Goal: Task Accomplishment & Management: Manage account settings

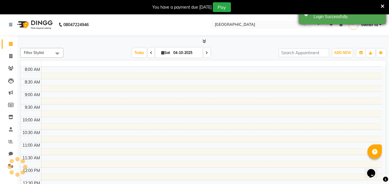
select select "en"
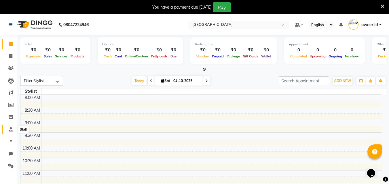
click at [12, 132] on span at bounding box center [11, 130] width 10 height 7
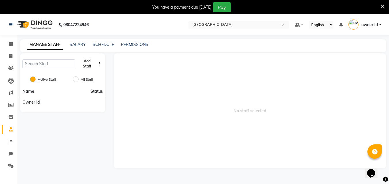
click at [84, 68] on button "Add Staff" at bounding box center [86, 63] width 19 height 15
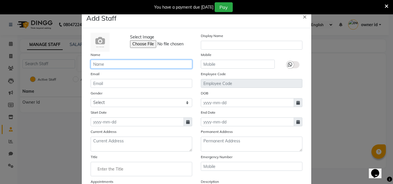
click at [120, 65] on input "text" at bounding box center [142, 64] width 102 height 9
type input "Bholu"
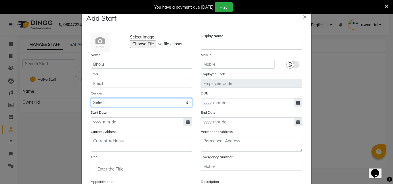
click at [152, 106] on select "Select [DEMOGRAPHIC_DATA] [DEMOGRAPHIC_DATA] Other Prefer Not To Say" at bounding box center [142, 102] width 102 height 9
select select "[DEMOGRAPHIC_DATA]"
click at [91, 98] on select "Select [DEMOGRAPHIC_DATA] [DEMOGRAPHIC_DATA] Other Prefer Not To Say" at bounding box center [142, 102] width 102 height 9
click at [133, 130] on div "Current Address" at bounding box center [141, 140] width 110 height 23
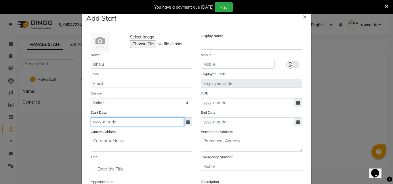
click at [144, 122] on input at bounding box center [137, 122] width 93 height 9
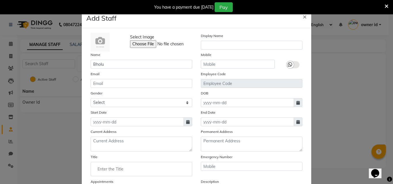
select select "10"
select select "2025"
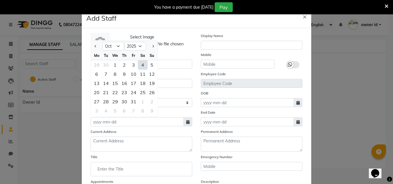
click at [143, 65] on div "4" at bounding box center [142, 64] width 9 height 9
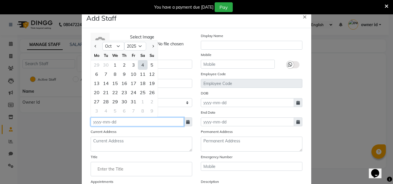
type input "04-10-2025"
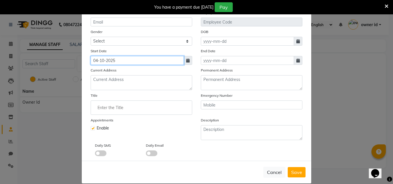
scroll to position [69, 0]
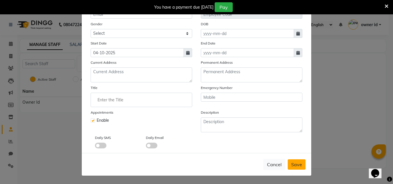
click at [300, 168] on button "Save" at bounding box center [297, 165] width 18 height 10
select select
checkbox input "false"
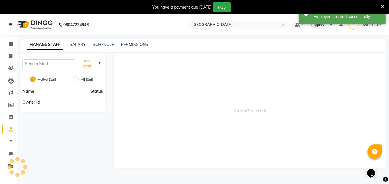
click at [87, 66] on button "Add Staff" at bounding box center [86, 63] width 19 height 15
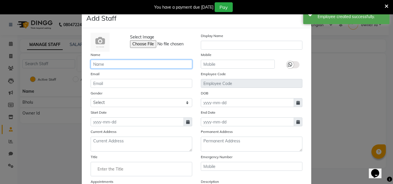
click at [150, 66] on input "text" at bounding box center [142, 64] width 102 height 9
type input "[PERSON_NAME]"
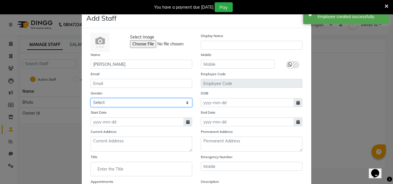
click at [157, 104] on select "Select [DEMOGRAPHIC_DATA] [DEMOGRAPHIC_DATA] Other Prefer Not To Say" at bounding box center [142, 102] width 102 height 9
click at [91, 98] on select "Select [DEMOGRAPHIC_DATA] [DEMOGRAPHIC_DATA] Other Prefer Not To Say" at bounding box center [142, 102] width 102 height 9
click at [155, 102] on select "Select [DEMOGRAPHIC_DATA] [DEMOGRAPHIC_DATA] Other Prefer Not To Say" at bounding box center [142, 102] width 102 height 9
select select "[DEMOGRAPHIC_DATA]"
click at [91, 98] on select "Select [DEMOGRAPHIC_DATA] [DEMOGRAPHIC_DATA] Other Prefer Not To Say" at bounding box center [142, 102] width 102 height 9
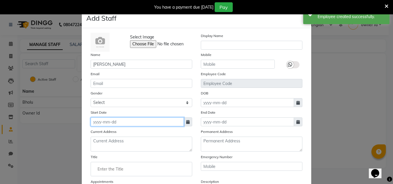
click at [138, 122] on input at bounding box center [137, 122] width 93 height 9
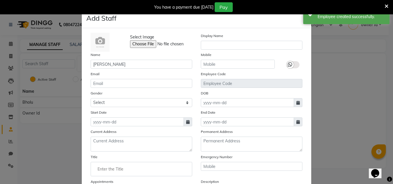
select select "10"
select select "2025"
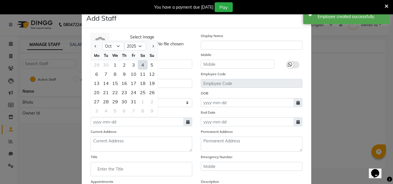
click at [141, 65] on div "4" at bounding box center [142, 64] width 9 height 9
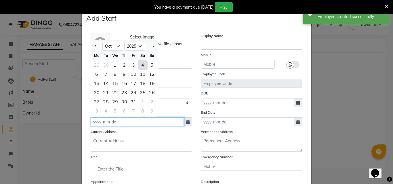
type input "04-10-2025"
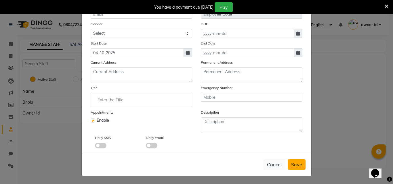
click at [296, 169] on button "Save" at bounding box center [297, 165] width 18 height 10
select select
checkbox input "false"
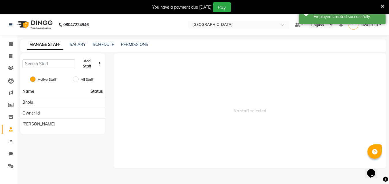
click at [87, 67] on button "Add Staff" at bounding box center [86, 63] width 19 height 15
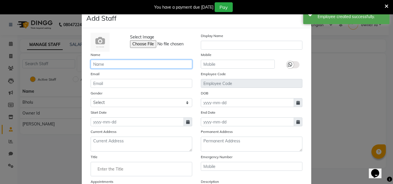
click at [140, 66] on input "text" at bounding box center [142, 64] width 102 height 9
type input "Mohit"
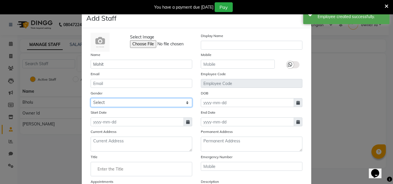
click at [157, 101] on select "Select [DEMOGRAPHIC_DATA] [DEMOGRAPHIC_DATA] Other Prefer Not To Say" at bounding box center [142, 102] width 102 height 9
select select "[DEMOGRAPHIC_DATA]"
click at [91, 98] on select "Select [DEMOGRAPHIC_DATA] [DEMOGRAPHIC_DATA] Other Prefer Not To Say" at bounding box center [142, 102] width 102 height 9
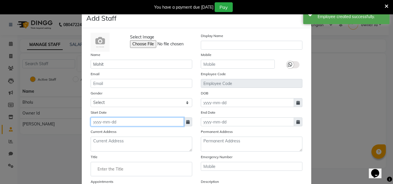
click at [144, 124] on input at bounding box center [137, 122] width 93 height 9
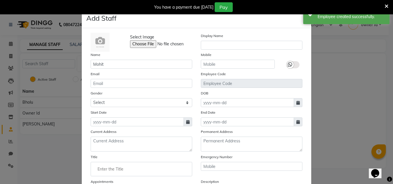
select select "10"
select select "2025"
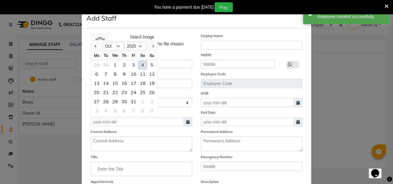
click at [141, 65] on div "4" at bounding box center [142, 64] width 9 height 9
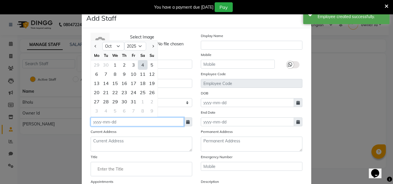
type input "04-10-2025"
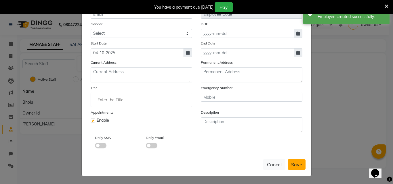
click at [291, 165] on span "Save" at bounding box center [296, 165] width 11 height 6
select select
checkbox input "false"
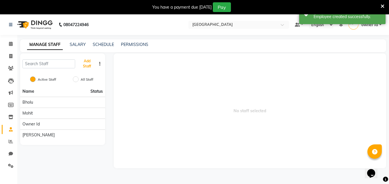
click at [86, 66] on button "Add Staff" at bounding box center [86, 63] width 19 height 15
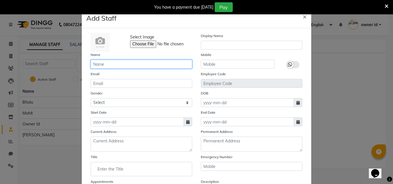
click at [147, 67] on input "text" at bounding box center [142, 64] width 102 height 9
type input "Vishal"
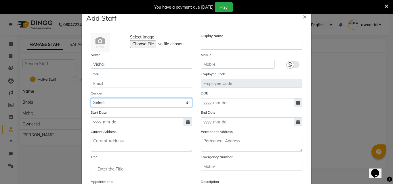
click at [163, 104] on select "Select [DEMOGRAPHIC_DATA] [DEMOGRAPHIC_DATA] Other Prefer Not To Say" at bounding box center [142, 102] width 102 height 9
select select "[DEMOGRAPHIC_DATA]"
click at [91, 98] on select "Select [DEMOGRAPHIC_DATA] [DEMOGRAPHIC_DATA] Other Prefer Not To Say" at bounding box center [142, 102] width 102 height 9
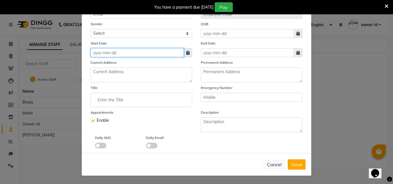
click at [163, 52] on input at bounding box center [137, 52] width 93 height 9
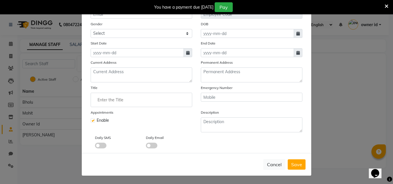
select select "10"
select select "2025"
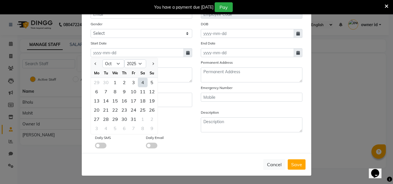
click at [140, 83] on div "4" at bounding box center [142, 82] width 9 height 9
type input "04-10-2025"
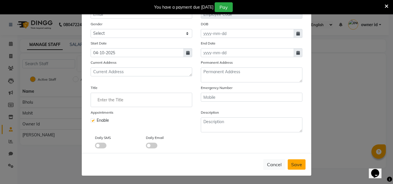
click at [298, 168] on button "Save" at bounding box center [297, 165] width 18 height 10
select select
checkbox input "false"
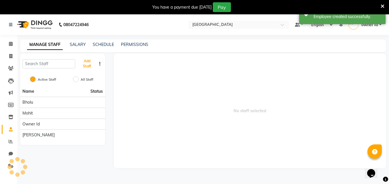
click at [93, 67] on button "Add Staff" at bounding box center [86, 63] width 19 height 15
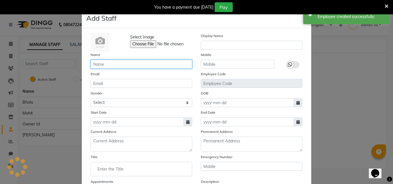
click at [135, 63] on input "text" at bounding box center [142, 64] width 102 height 9
type input "Sonu"
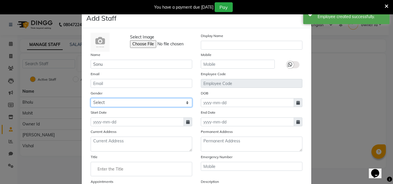
click at [149, 98] on select "Select [DEMOGRAPHIC_DATA] [DEMOGRAPHIC_DATA] Other Prefer Not To Say" at bounding box center [142, 102] width 102 height 9
select select "[DEMOGRAPHIC_DATA]"
click at [91, 98] on select "Select [DEMOGRAPHIC_DATA] [DEMOGRAPHIC_DATA] Other Prefer Not To Say" at bounding box center [142, 102] width 102 height 9
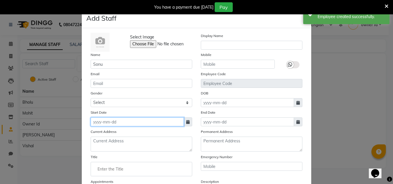
click at [137, 121] on input at bounding box center [137, 122] width 93 height 9
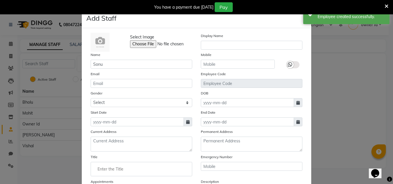
select select "10"
select select "2025"
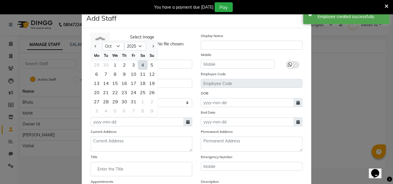
click at [141, 64] on div "4" at bounding box center [142, 64] width 9 height 9
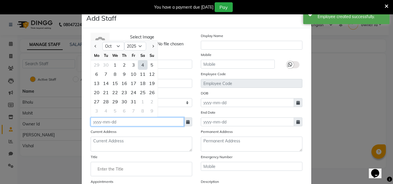
type input "04-10-2025"
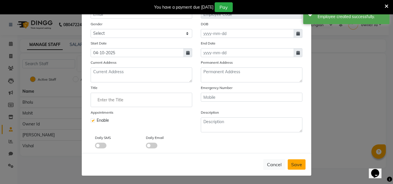
click at [295, 167] on span "Save" at bounding box center [296, 165] width 11 height 6
select select
checkbox input "false"
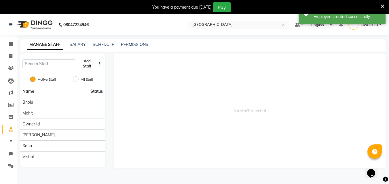
click at [88, 66] on button "Add Staff" at bounding box center [86, 63] width 19 height 15
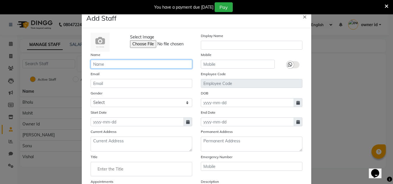
click at [162, 64] on input "text" at bounding box center [142, 64] width 102 height 9
type input "[PERSON_NAME]"
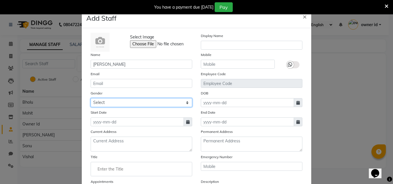
click at [170, 100] on select "Select [DEMOGRAPHIC_DATA] [DEMOGRAPHIC_DATA] Other Prefer Not To Say" at bounding box center [142, 102] width 102 height 9
click at [91, 98] on select "Select [DEMOGRAPHIC_DATA] [DEMOGRAPHIC_DATA] Other Prefer Not To Say" at bounding box center [142, 102] width 102 height 9
click at [138, 104] on select "Select [DEMOGRAPHIC_DATA] [DEMOGRAPHIC_DATA] Other Prefer Not To Say" at bounding box center [142, 102] width 102 height 9
select select "[DEMOGRAPHIC_DATA]"
click at [91, 98] on select "Select [DEMOGRAPHIC_DATA] [DEMOGRAPHIC_DATA] Other Prefer Not To Say" at bounding box center [142, 102] width 102 height 9
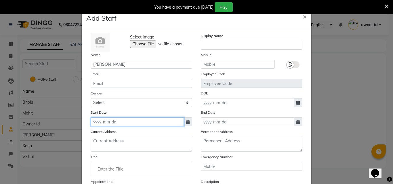
click at [148, 124] on input at bounding box center [137, 122] width 93 height 9
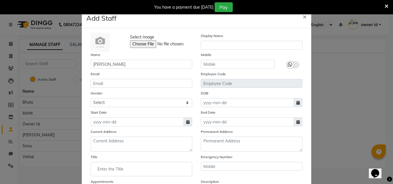
select select "10"
select select "2025"
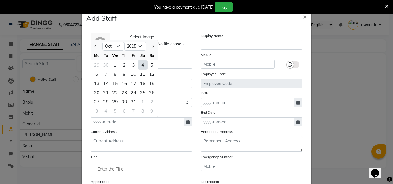
click at [142, 67] on div "4" at bounding box center [142, 64] width 9 height 9
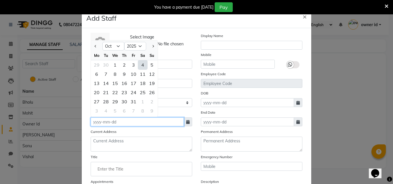
type input "04-10-2025"
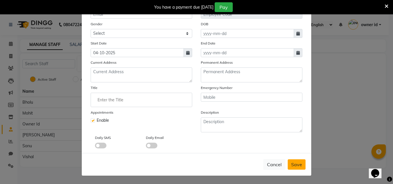
click at [294, 162] on span "Save" at bounding box center [296, 165] width 11 height 6
select select
checkbox input "false"
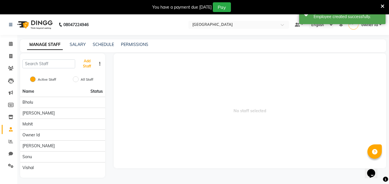
click at [87, 66] on button "Add Staff" at bounding box center [86, 63] width 19 height 15
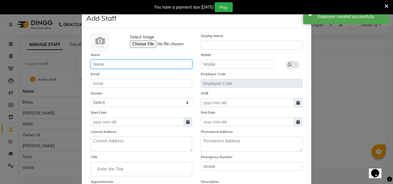
click at [165, 63] on input "text" at bounding box center [142, 64] width 102 height 9
type input "Sameer"
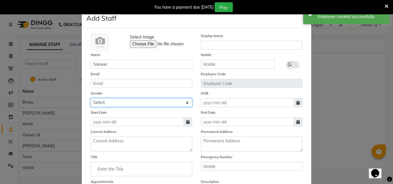
click at [162, 104] on select "Select [DEMOGRAPHIC_DATA] [DEMOGRAPHIC_DATA] Other Prefer Not To Say" at bounding box center [142, 102] width 102 height 9
select select "[DEMOGRAPHIC_DATA]"
click at [91, 98] on select "Select [DEMOGRAPHIC_DATA] [DEMOGRAPHIC_DATA] Other Prefer Not To Say" at bounding box center [142, 102] width 102 height 9
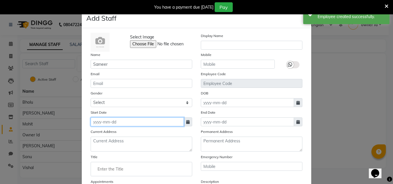
click at [140, 123] on input at bounding box center [137, 122] width 93 height 9
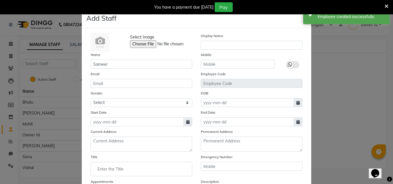
select select "10"
select select "2025"
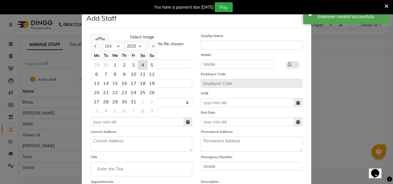
click at [140, 65] on div "4" at bounding box center [142, 64] width 9 height 9
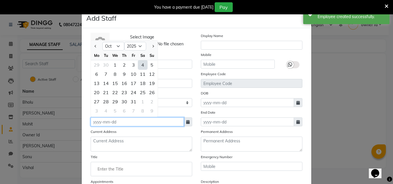
type input "04-10-2025"
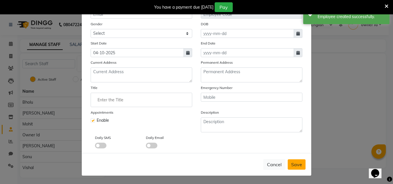
click at [299, 165] on span "Save" at bounding box center [296, 165] width 11 height 6
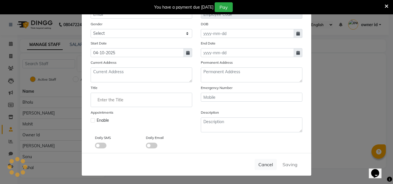
select select
checkbox input "false"
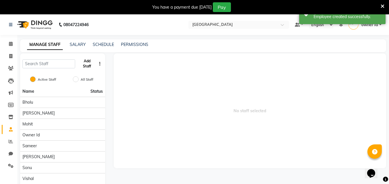
click at [87, 63] on button "Add Staff" at bounding box center [86, 63] width 19 height 15
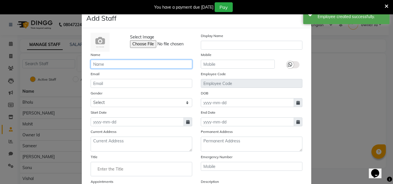
click at [141, 66] on input "text" at bounding box center [142, 64] width 102 height 9
type input "Geeta"
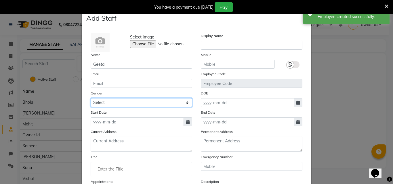
click at [163, 104] on select "Select [DEMOGRAPHIC_DATA] [DEMOGRAPHIC_DATA] Other Prefer Not To Say" at bounding box center [142, 102] width 102 height 9
select select "[DEMOGRAPHIC_DATA]"
click at [91, 98] on select "Select [DEMOGRAPHIC_DATA] [DEMOGRAPHIC_DATA] Other Prefer Not To Say" at bounding box center [142, 102] width 102 height 9
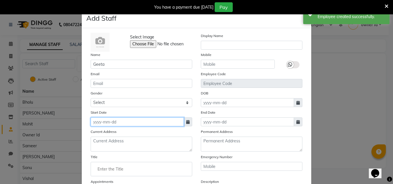
click at [143, 123] on input at bounding box center [137, 122] width 93 height 9
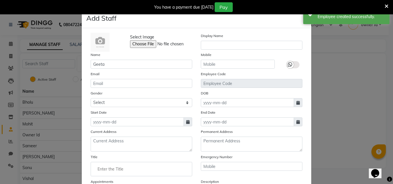
select select "10"
select select "2025"
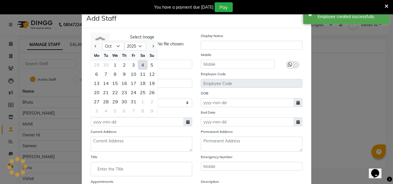
click at [140, 66] on div "4" at bounding box center [142, 64] width 9 height 9
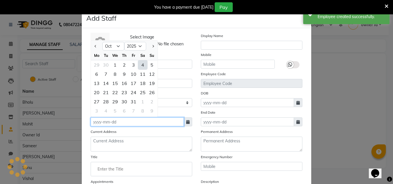
type input "04-10-2025"
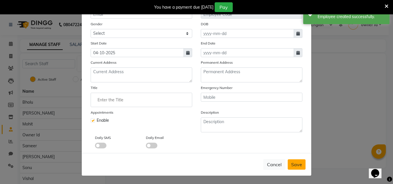
click at [291, 166] on span "Save" at bounding box center [296, 165] width 11 height 6
select select
checkbox input "false"
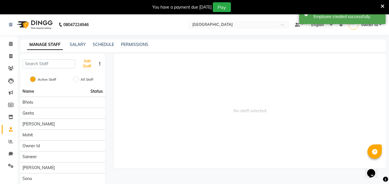
click at [84, 64] on button "Add Staff" at bounding box center [86, 63] width 19 height 15
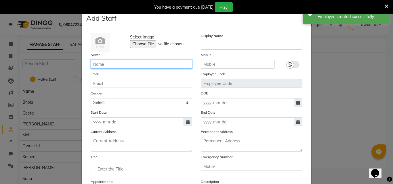
click at [147, 63] on input "text" at bounding box center [142, 64] width 102 height 9
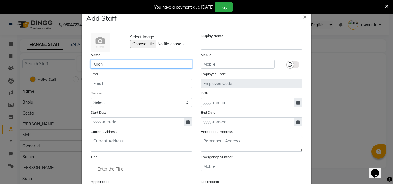
type input "Kiran"
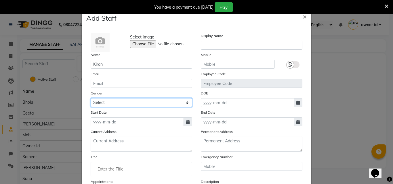
click at [155, 99] on select "Select [DEMOGRAPHIC_DATA] [DEMOGRAPHIC_DATA] Other Prefer Not To Say" at bounding box center [142, 102] width 102 height 9
click at [91, 98] on select "Select [DEMOGRAPHIC_DATA] [DEMOGRAPHIC_DATA] Other Prefer Not To Say" at bounding box center [142, 102] width 102 height 9
click at [152, 102] on select "Select [DEMOGRAPHIC_DATA] [DEMOGRAPHIC_DATA] Other Prefer Not To Say" at bounding box center [142, 102] width 102 height 9
select select "[DEMOGRAPHIC_DATA]"
click at [91, 98] on select "Select [DEMOGRAPHIC_DATA] [DEMOGRAPHIC_DATA] Other Prefer Not To Say" at bounding box center [142, 102] width 102 height 9
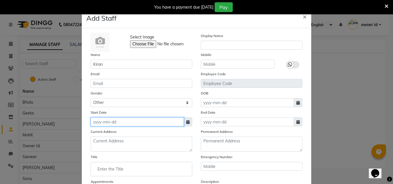
click at [148, 123] on input at bounding box center [137, 122] width 93 height 9
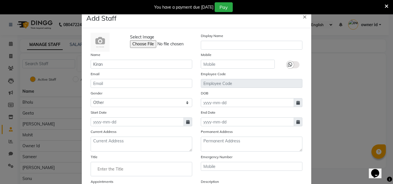
select select "10"
select select "2025"
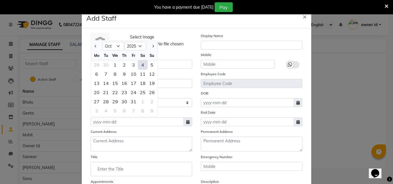
click at [141, 65] on div "4" at bounding box center [142, 64] width 9 height 9
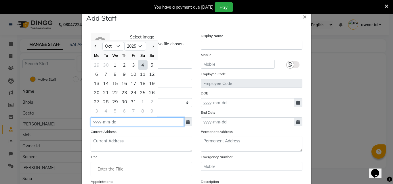
type input "04-10-2025"
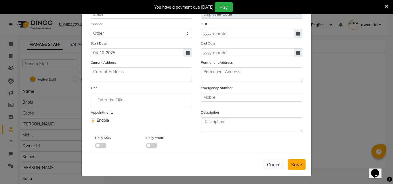
click at [297, 168] on button "Save" at bounding box center [297, 165] width 18 height 10
select select
checkbox input "false"
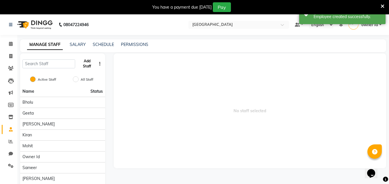
click at [88, 68] on button "Add Staff" at bounding box center [86, 63] width 19 height 15
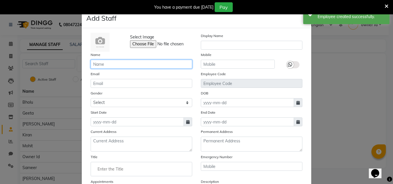
click at [132, 65] on input "text" at bounding box center [142, 64] width 102 height 9
type input "[PERSON_NAME]"
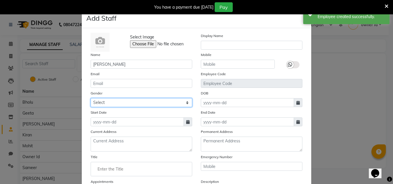
click at [151, 103] on select "Select [DEMOGRAPHIC_DATA] [DEMOGRAPHIC_DATA] Other Prefer Not To Say" at bounding box center [142, 102] width 102 height 9
click at [91, 98] on select "Select [DEMOGRAPHIC_DATA] [DEMOGRAPHIC_DATA] Other Prefer Not To Say" at bounding box center [142, 102] width 102 height 9
click at [150, 102] on select "Select [DEMOGRAPHIC_DATA] [DEMOGRAPHIC_DATA] Other Prefer Not To Say" at bounding box center [142, 102] width 102 height 9
select select "[DEMOGRAPHIC_DATA]"
click at [91, 98] on select "Select [DEMOGRAPHIC_DATA] [DEMOGRAPHIC_DATA] Other Prefer Not To Say" at bounding box center [142, 102] width 102 height 9
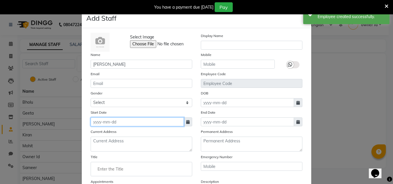
click at [151, 123] on input at bounding box center [137, 122] width 93 height 9
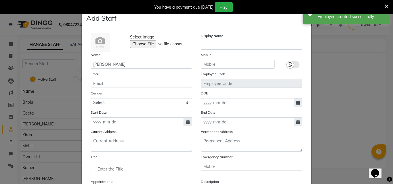
select select "10"
select select "2025"
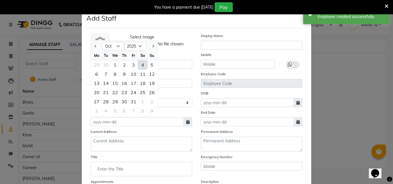
click at [141, 66] on div "4" at bounding box center [142, 64] width 9 height 9
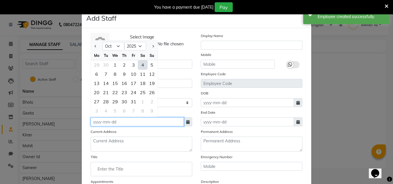
type input "04-10-2025"
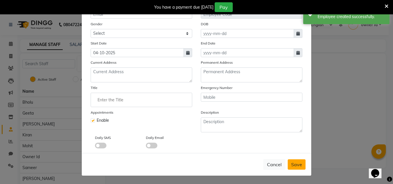
click at [293, 169] on button "Save" at bounding box center [297, 165] width 18 height 10
select select
checkbox input "false"
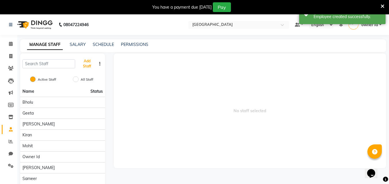
click at [87, 66] on button "Add Staff" at bounding box center [86, 63] width 19 height 15
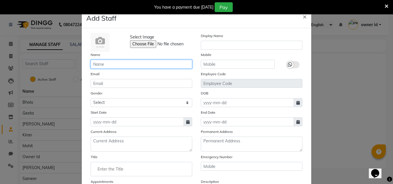
click at [161, 65] on input "text" at bounding box center [142, 64] width 102 height 9
type input "Laxman"
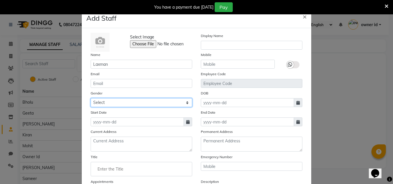
click at [162, 100] on select "Select [DEMOGRAPHIC_DATA] [DEMOGRAPHIC_DATA] Other Prefer Not To Say" at bounding box center [142, 102] width 102 height 9
select select "[DEMOGRAPHIC_DATA]"
click at [91, 98] on select "Select [DEMOGRAPHIC_DATA] [DEMOGRAPHIC_DATA] Other Prefer Not To Say" at bounding box center [142, 102] width 102 height 9
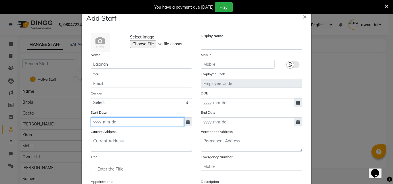
click at [144, 125] on input at bounding box center [137, 122] width 93 height 9
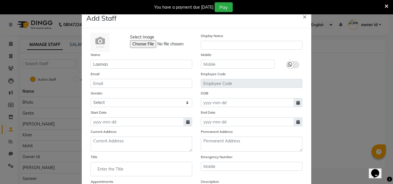
select select "10"
select select "2025"
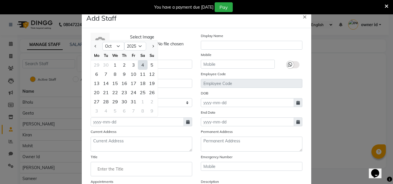
click at [140, 65] on div "4" at bounding box center [142, 64] width 9 height 9
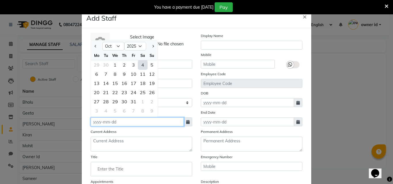
type input "04-10-2025"
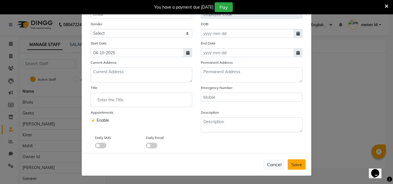
click at [295, 167] on span "Save" at bounding box center [296, 165] width 11 height 6
select select
checkbox input "false"
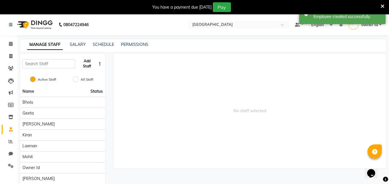
click at [89, 63] on button "Add Staff" at bounding box center [86, 63] width 19 height 15
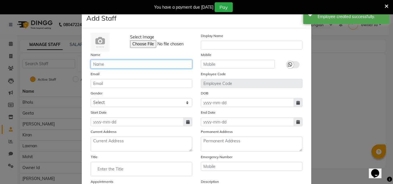
click at [141, 66] on input "text" at bounding box center [142, 64] width 102 height 9
type input "Jeetu"
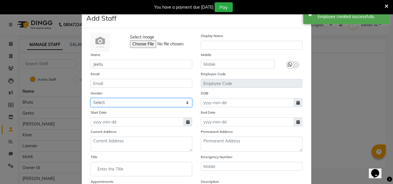
click at [152, 104] on select "Select [DEMOGRAPHIC_DATA] [DEMOGRAPHIC_DATA] Other Prefer Not To Say" at bounding box center [142, 102] width 102 height 9
select select "[DEMOGRAPHIC_DATA]"
click at [91, 98] on select "Select [DEMOGRAPHIC_DATA] [DEMOGRAPHIC_DATA] Other Prefer Not To Say" at bounding box center [142, 102] width 102 height 9
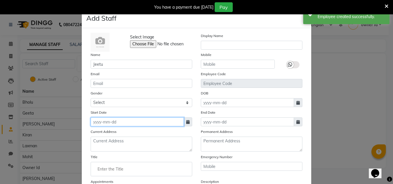
click at [135, 123] on input at bounding box center [137, 122] width 93 height 9
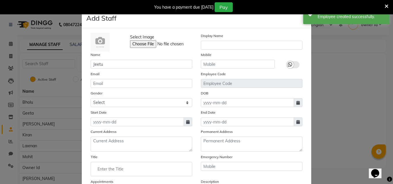
select select "10"
select select "2025"
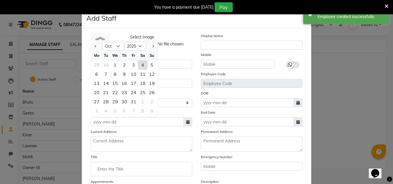
click at [140, 65] on div "4" at bounding box center [142, 64] width 9 height 9
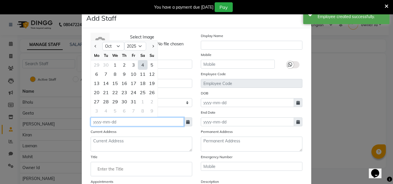
type input "04-10-2025"
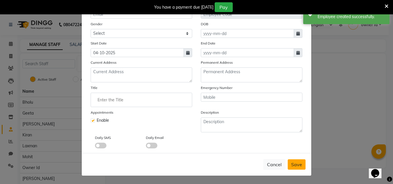
click at [291, 164] on span "Save" at bounding box center [296, 165] width 11 height 6
select select
checkbox input "false"
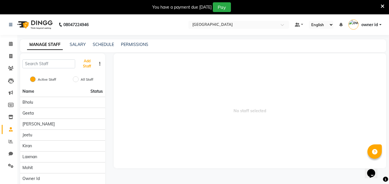
click at [89, 61] on button "Add Staff" at bounding box center [86, 63] width 19 height 15
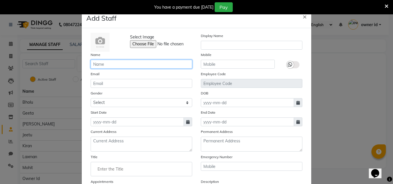
click at [148, 65] on input "text" at bounding box center [142, 64] width 102 height 9
type input "[PERSON_NAME]"
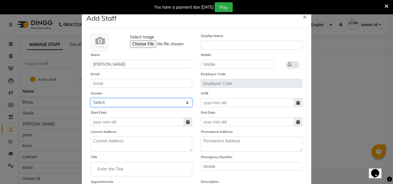
click at [152, 104] on select "Select [DEMOGRAPHIC_DATA] [DEMOGRAPHIC_DATA] Other Prefer Not To Say" at bounding box center [142, 102] width 102 height 9
click at [91, 98] on select "Select [DEMOGRAPHIC_DATA] [DEMOGRAPHIC_DATA] Other Prefer Not To Say" at bounding box center [142, 102] width 102 height 9
click at [161, 104] on select "Select [DEMOGRAPHIC_DATA] [DEMOGRAPHIC_DATA] Other Prefer Not To Say" at bounding box center [142, 102] width 102 height 9
select select "[DEMOGRAPHIC_DATA]"
click at [91, 98] on select "Select [DEMOGRAPHIC_DATA] [DEMOGRAPHIC_DATA] Other Prefer Not To Say" at bounding box center [142, 102] width 102 height 9
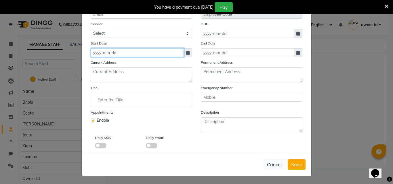
click at [162, 54] on input at bounding box center [137, 52] width 93 height 9
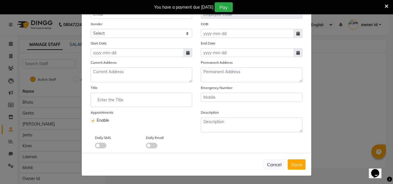
select select "10"
select select "2025"
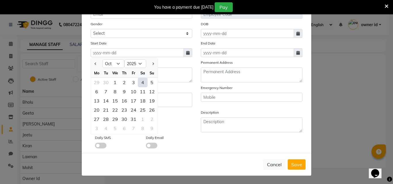
click at [141, 83] on div "4" at bounding box center [142, 82] width 9 height 9
type input "04-10-2025"
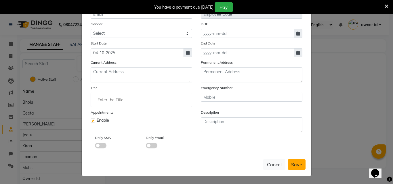
click at [294, 170] on button "Save" at bounding box center [297, 165] width 18 height 10
select select
checkbox input "false"
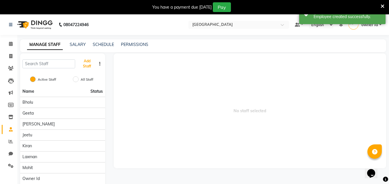
click at [87, 65] on button "Add Staff" at bounding box center [86, 63] width 19 height 15
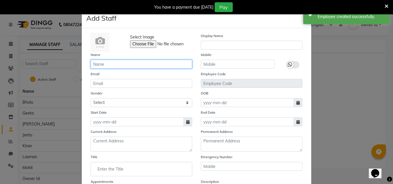
click at [166, 65] on input "text" at bounding box center [142, 64] width 102 height 9
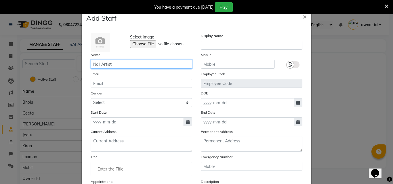
type input "Nail Artist"
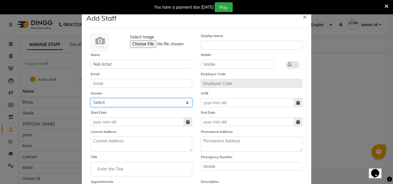
click at [126, 100] on select "Select [DEMOGRAPHIC_DATA] [DEMOGRAPHIC_DATA] Other Prefer Not To Say" at bounding box center [142, 102] width 102 height 9
select select "[DEMOGRAPHIC_DATA]"
click at [91, 98] on select "Select [DEMOGRAPHIC_DATA] [DEMOGRAPHIC_DATA] Other Prefer Not To Say" at bounding box center [142, 102] width 102 height 9
click at [138, 100] on select "Select [DEMOGRAPHIC_DATA] [DEMOGRAPHIC_DATA] Other Prefer Not To Say" at bounding box center [142, 102] width 102 height 9
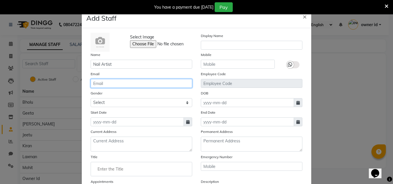
click at [134, 84] on input "email" at bounding box center [142, 83] width 102 height 9
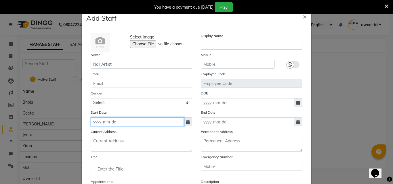
drag, startPoint x: 138, startPoint y: 121, endPoint x: 137, endPoint y: 132, distance: 10.4
click at [139, 122] on input at bounding box center [137, 122] width 93 height 9
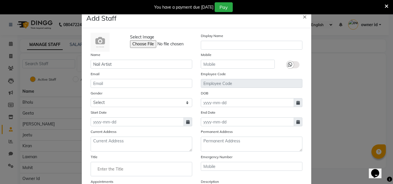
select select "10"
select select "2025"
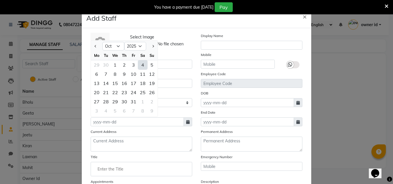
click at [131, 60] on div "Mo Tu We Th Fr Sa Su" at bounding box center [124, 55] width 67 height 9
click at [148, 67] on div "5" at bounding box center [151, 64] width 9 height 9
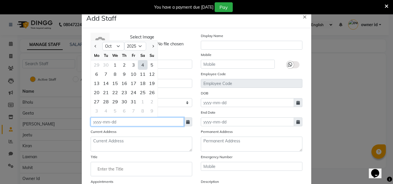
type input "05-10-2025"
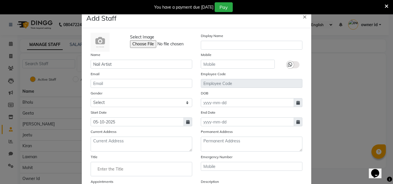
drag, startPoint x: 124, startPoint y: 112, endPoint x: 124, endPoint y: 117, distance: 4.9
click at [125, 114] on div "Start Date [DATE]" at bounding box center [141, 118] width 110 height 17
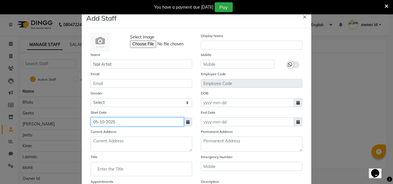
click at [117, 120] on input "05-10-2025" at bounding box center [137, 122] width 93 height 9
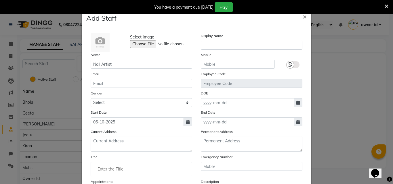
select select "10"
select select "2025"
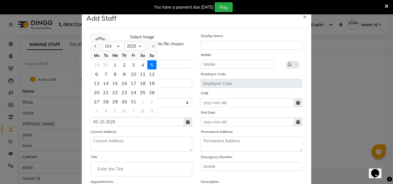
click at [144, 63] on div "4" at bounding box center [142, 64] width 9 height 9
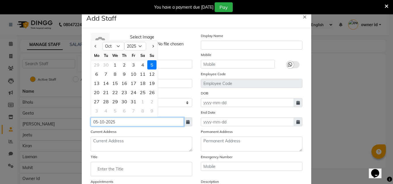
type input "04-10-2025"
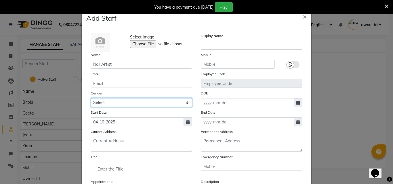
click at [109, 106] on select "Select [DEMOGRAPHIC_DATA] [DEMOGRAPHIC_DATA] Other Prefer Not To Say" at bounding box center [142, 102] width 102 height 9
select select "[DEMOGRAPHIC_DATA]"
click at [91, 98] on select "Select [DEMOGRAPHIC_DATA] [DEMOGRAPHIC_DATA] Other Prefer Not To Say" at bounding box center [142, 102] width 102 height 9
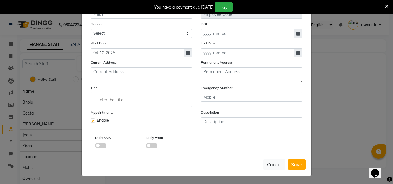
click at [294, 164] on span "Save" at bounding box center [296, 165] width 11 height 6
select select
checkbox input "false"
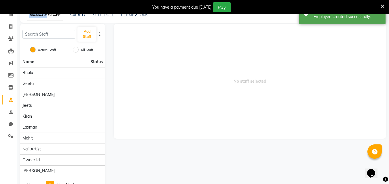
scroll to position [0, 0]
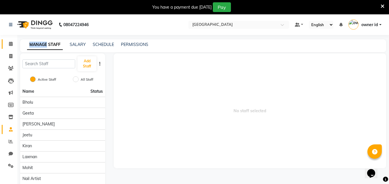
click at [9, 48] on link "Calendar" at bounding box center [9, 43] width 14 height 9
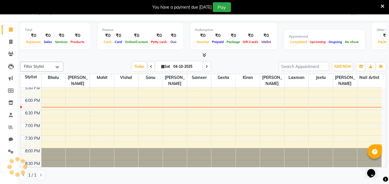
scroll to position [15, 0]
click at [7, 151] on span at bounding box center [11, 151] width 10 height 7
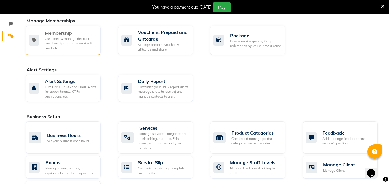
scroll to position [86, 0]
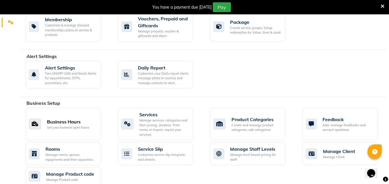
drag, startPoint x: 56, startPoint y: 130, endPoint x: 60, endPoint y: 126, distance: 5.3
click at [57, 130] on div "Business Hours Set your business open hours" at bounding box center [63, 124] width 75 height 32
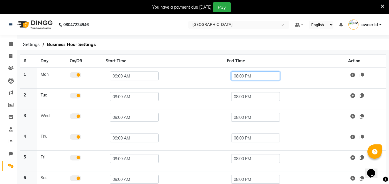
click at [241, 77] on input "08:00 PM" at bounding box center [255, 76] width 49 height 9
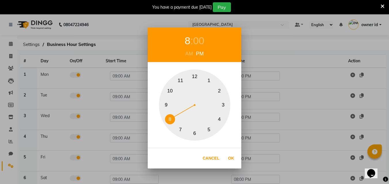
click at [169, 87] on button "10" at bounding box center [170, 91] width 10 height 10
click at [232, 156] on button "Ok" at bounding box center [231, 159] width 12 height 12
type input "10:00 PM"
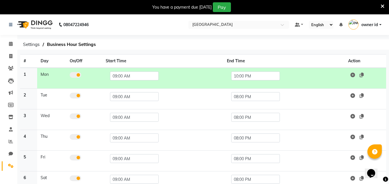
click at [363, 78] on td at bounding box center [364, 78] width 41 height 21
click at [363, 75] on icon at bounding box center [361, 75] width 4 height 5
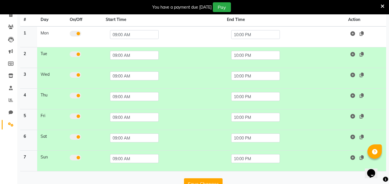
scroll to position [55, 0]
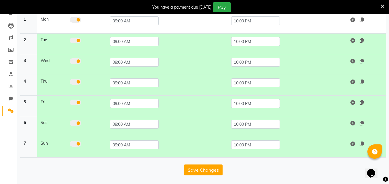
click at [196, 164] on div "Save Changes" at bounding box center [203, 169] width 366 height 13
drag, startPoint x: 200, startPoint y: 170, endPoint x: 202, endPoint y: 176, distance: 6.1
click at [202, 176] on button "Save Changes" at bounding box center [203, 170] width 39 height 11
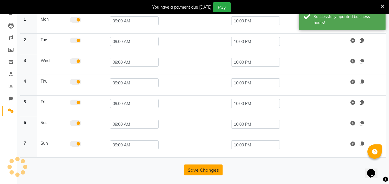
click at [202, 169] on button "Save Changes" at bounding box center [203, 170] width 39 height 11
drag, startPoint x: 386, startPoint y: 178, endPoint x: 384, endPoint y: 175, distance: 4.0
click at [387, 178] on icon at bounding box center [385, 179] width 5 height 5
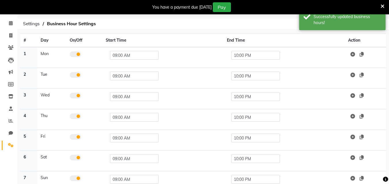
scroll to position [0, 0]
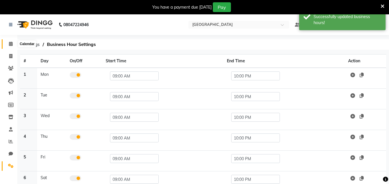
click at [8, 43] on span at bounding box center [11, 44] width 10 height 7
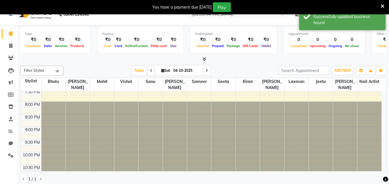
scroll to position [15, 0]
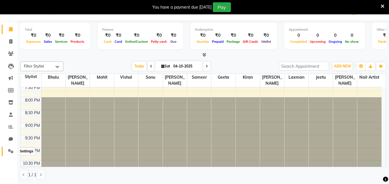
click at [9, 150] on icon at bounding box center [10, 151] width 5 height 4
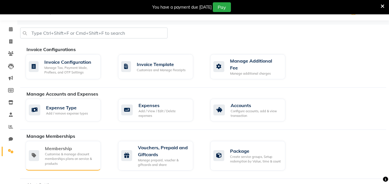
scroll to position [130, 0]
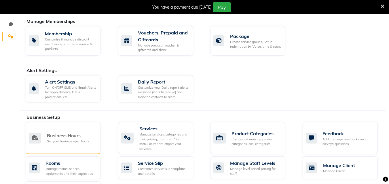
click at [70, 134] on div "Business Hours" at bounding box center [68, 135] width 42 height 7
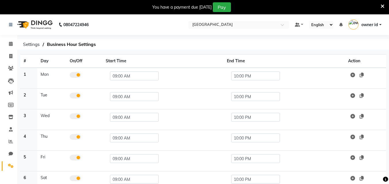
click at [241, 82] on td "10:00 PM" at bounding box center [283, 78] width 121 height 21
click at [249, 73] on input "10:00 PM" at bounding box center [255, 76] width 49 height 9
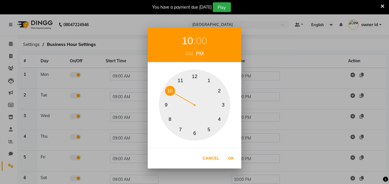
click at [165, 105] on button "9" at bounding box center [166, 105] width 10 height 10
click at [193, 131] on button "6" at bounding box center [195, 134] width 10 height 10
drag, startPoint x: 165, startPoint y: 107, endPoint x: 169, endPoint y: 100, distance: 8.2
click at [165, 107] on button "9" at bounding box center [166, 105] width 10 height 10
click at [202, 38] on div "00" at bounding box center [198, 40] width 11 height 15
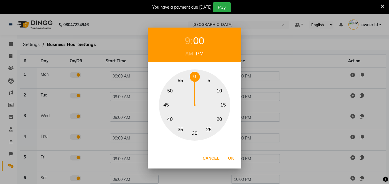
click at [194, 134] on button "30" at bounding box center [195, 134] width 10 height 10
click at [232, 155] on button "Ok" at bounding box center [231, 159] width 12 height 12
type input "09:30 PM"
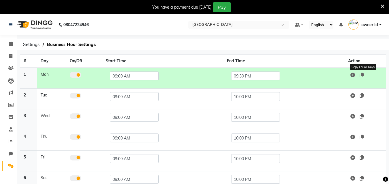
click at [363, 76] on icon at bounding box center [361, 75] width 4 height 5
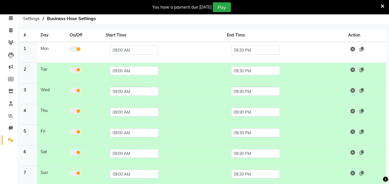
scroll to position [55, 0]
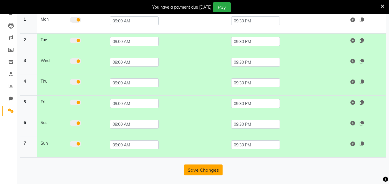
click at [212, 171] on button "Save Changes" at bounding box center [203, 170] width 39 height 11
click at [211, 172] on button "Save Changes" at bounding box center [203, 170] width 39 height 11
click at [212, 171] on button "Save Changes" at bounding box center [203, 170] width 39 height 11
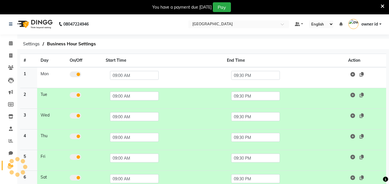
scroll to position [0, 0]
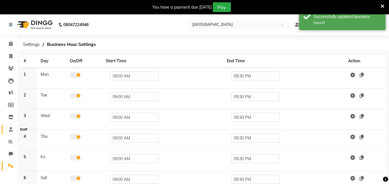
click at [10, 127] on span at bounding box center [11, 130] width 10 height 7
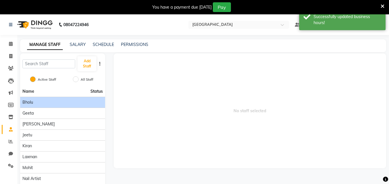
click at [58, 100] on div "Bholu" at bounding box center [62, 103] width 80 height 6
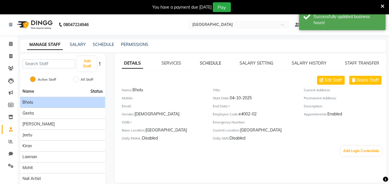
click at [214, 64] on link "SCHEDULE" at bounding box center [210, 63] width 21 height 5
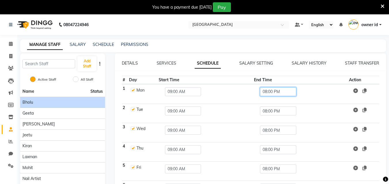
click at [285, 92] on input "08:00 PM" at bounding box center [278, 91] width 36 height 9
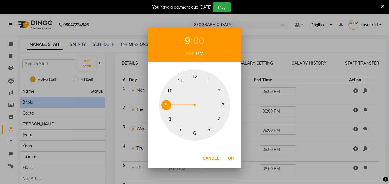
click at [165, 103] on button "9" at bounding box center [166, 105] width 10 height 10
click at [201, 35] on div "00" at bounding box center [198, 40] width 11 height 15
click at [192, 136] on button "30" at bounding box center [195, 134] width 10 height 10
click at [195, 135] on button "30" at bounding box center [195, 134] width 10 height 10
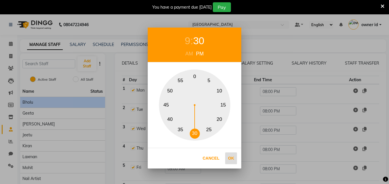
click at [231, 159] on button "Ok" at bounding box center [231, 159] width 12 height 12
type input "09:30 PM"
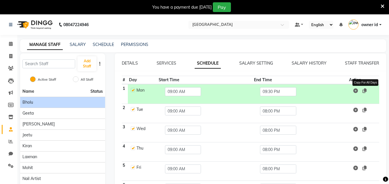
click at [365, 93] on icon at bounding box center [364, 91] width 4 height 5
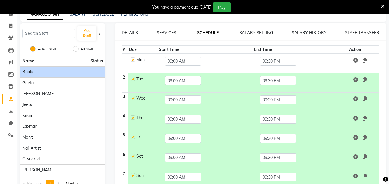
scroll to position [60, 0]
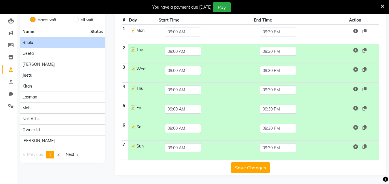
click at [251, 167] on button "Save Changes" at bounding box center [250, 168] width 39 height 11
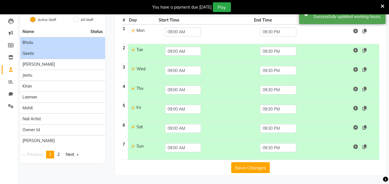
click at [54, 49] on li "Geeta" at bounding box center [62, 53] width 85 height 11
click at [56, 55] on div "Geeta" at bounding box center [62, 54] width 80 height 6
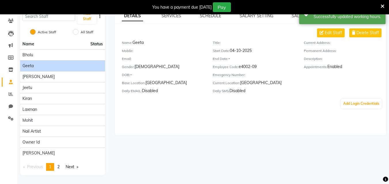
scroll to position [0, 0]
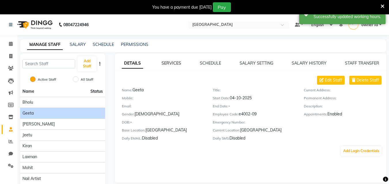
click at [165, 63] on link "SERVICES" at bounding box center [171, 63] width 20 height 5
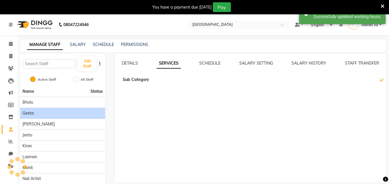
checkbox input "true"
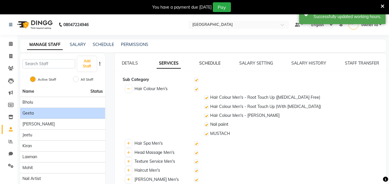
click at [211, 63] on link "SCHEDULE" at bounding box center [209, 63] width 21 height 5
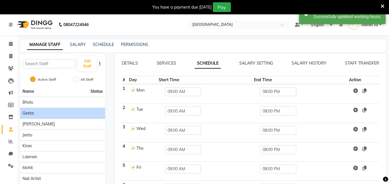
click at [265, 86] on td "08:00 PM" at bounding box center [300, 94] width 95 height 20
click at [270, 94] on input "08:00 PM" at bounding box center [278, 91] width 36 height 9
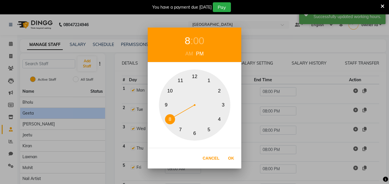
click at [163, 103] on button "9" at bounding box center [166, 105] width 10 height 10
drag, startPoint x: 196, startPoint y: 35, endPoint x: 197, endPoint y: 40, distance: 4.6
click at [196, 35] on div "00" at bounding box center [198, 40] width 11 height 15
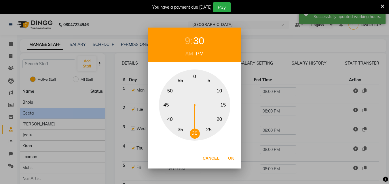
click at [196, 134] on button "30" at bounding box center [195, 134] width 10 height 10
click at [227, 158] on button "Ok" at bounding box center [231, 159] width 12 height 12
type input "09:30 PM"
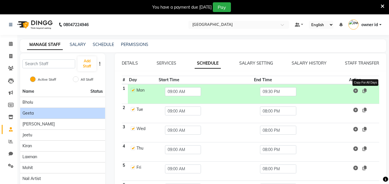
click at [364, 90] on icon at bounding box center [364, 91] width 4 height 5
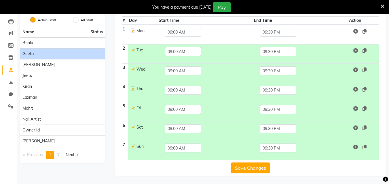
scroll to position [60, 0]
click at [247, 166] on button "Save Changes" at bounding box center [250, 168] width 39 height 11
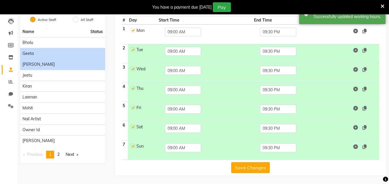
click at [57, 67] on div "[PERSON_NAME]" at bounding box center [62, 65] width 80 height 6
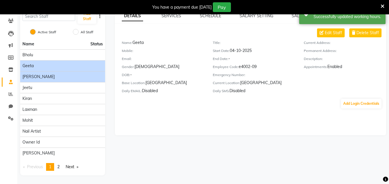
scroll to position [47, 0]
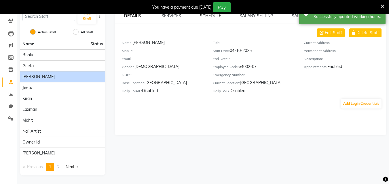
click at [208, 15] on link "SCHEDULE" at bounding box center [210, 15] width 21 height 5
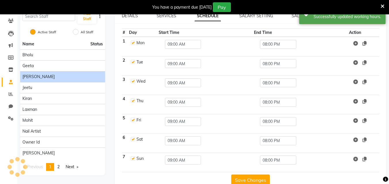
scroll to position [60, 0]
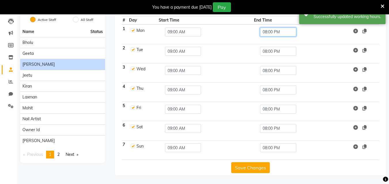
click at [277, 35] on input "08:00 PM" at bounding box center [278, 32] width 36 height 9
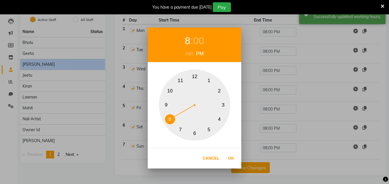
click at [166, 105] on button "9" at bounding box center [166, 105] width 10 height 10
click at [197, 43] on div "00" at bounding box center [198, 40] width 11 height 15
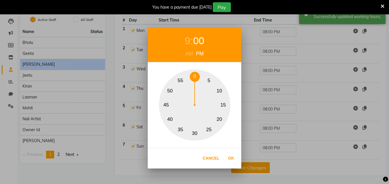
click at [195, 133] on button "30" at bounding box center [195, 134] width 10 height 10
click at [232, 158] on button "Ok" at bounding box center [231, 159] width 12 height 12
type input "09:30 PM"
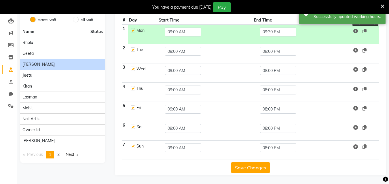
click at [363, 33] on span "Copy For All Days" at bounding box center [359, 31] width 16 height 6
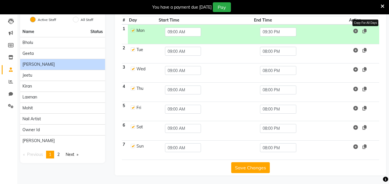
click at [364, 31] on icon at bounding box center [364, 31] width 4 height 5
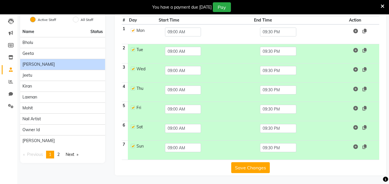
click at [246, 164] on button "Save Changes" at bounding box center [250, 168] width 39 height 11
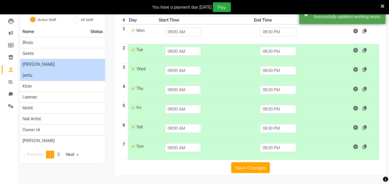
click at [23, 76] on span "Jeetu" at bounding box center [27, 76] width 10 height 6
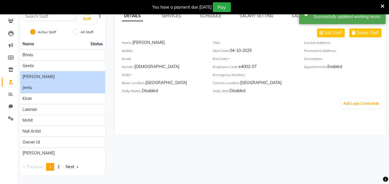
scroll to position [47, 0]
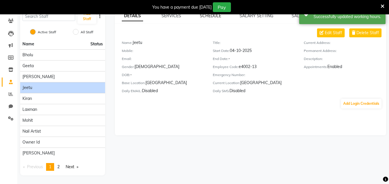
click at [205, 16] on link "SCHEDULE" at bounding box center [210, 15] width 21 height 5
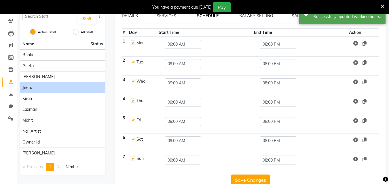
scroll to position [60, 0]
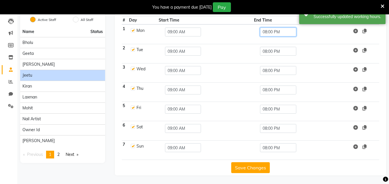
click at [274, 35] on input "08:00 PM" at bounding box center [278, 32] width 36 height 9
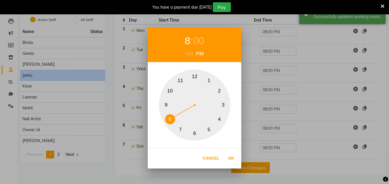
click at [163, 106] on button "9" at bounding box center [166, 105] width 10 height 10
click at [198, 41] on div "00" at bounding box center [198, 40] width 11 height 15
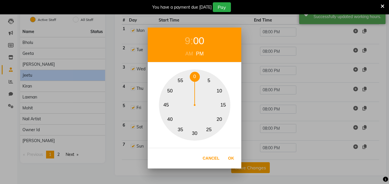
click at [194, 134] on button "30" at bounding box center [195, 134] width 10 height 10
click at [230, 158] on button "Ok" at bounding box center [231, 159] width 12 height 12
type input "09:30 PM"
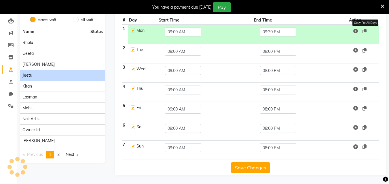
click at [365, 32] on icon at bounding box center [364, 31] width 4 height 5
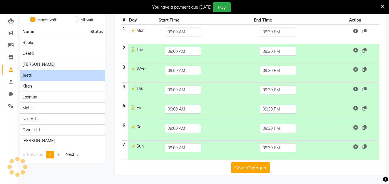
click at [249, 164] on button "Save Changes" at bounding box center [250, 168] width 39 height 11
click at [45, 88] on div "Kiran" at bounding box center [62, 86] width 80 height 6
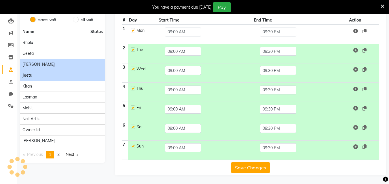
scroll to position [47, 0]
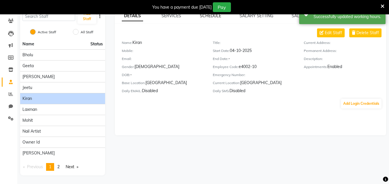
click at [207, 15] on link "SCHEDULE" at bounding box center [210, 15] width 21 height 5
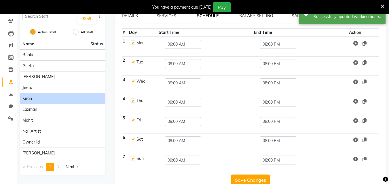
scroll to position [60, 0]
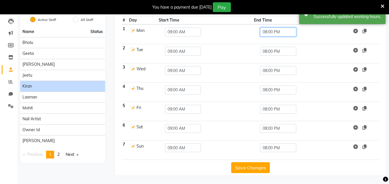
click at [265, 29] on input "08:00 PM" at bounding box center [278, 32] width 36 height 9
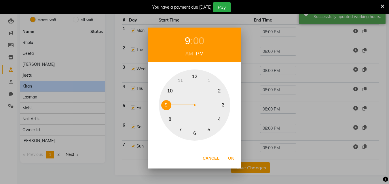
click at [165, 103] on button "9" at bounding box center [166, 105] width 10 height 10
click at [200, 38] on div "00" at bounding box center [198, 40] width 11 height 15
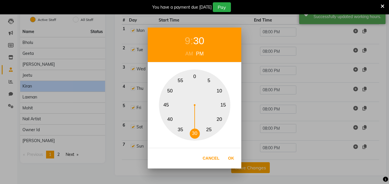
click at [194, 132] on button "30" at bounding box center [195, 134] width 10 height 10
click at [230, 158] on button "Ok" at bounding box center [231, 159] width 12 height 12
type input "09:30 PM"
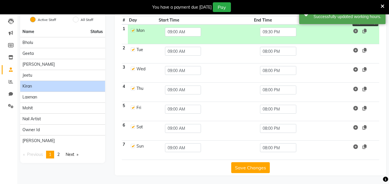
click at [365, 33] on icon at bounding box center [364, 31] width 4 height 5
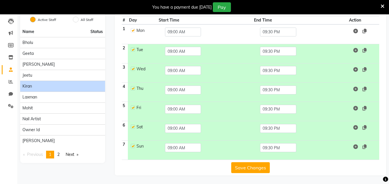
click at [243, 170] on button "Save Changes" at bounding box center [250, 168] width 39 height 11
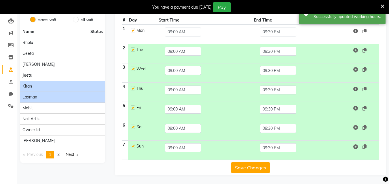
click at [38, 96] on div "Laxman" at bounding box center [62, 97] width 80 height 6
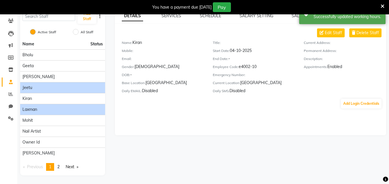
scroll to position [47, 0]
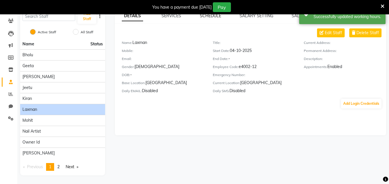
click at [204, 16] on link "SCHEDULE" at bounding box center [210, 15] width 21 height 5
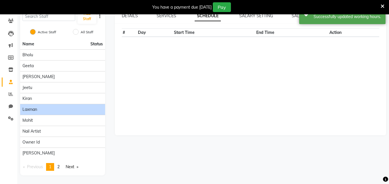
scroll to position [60, 0]
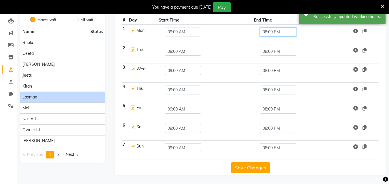
click at [262, 30] on input "08:00 PM" at bounding box center [278, 32] width 36 height 9
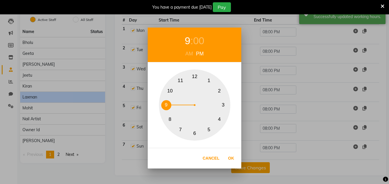
click at [165, 105] on button "9" at bounding box center [166, 105] width 10 height 10
click at [196, 44] on div "00" at bounding box center [198, 40] width 11 height 15
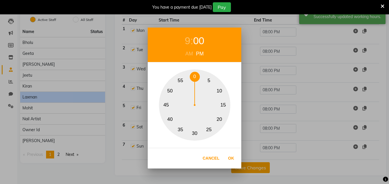
click at [194, 130] on button "30" at bounding box center [195, 134] width 10 height 10
click at [230, 159] on button "Ok" at bounding box center [231, 159] width 12 height 12
type input "09:30 PM"
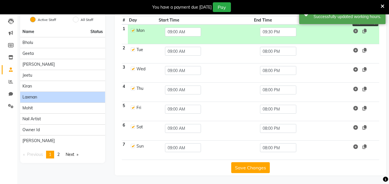
click at [364, 32] on icon at bounding box center [364, 31] width 4 height 5
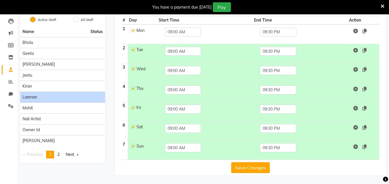
click at [234, 170] on button "Save Changes" at bounding box center [250, 168] width 39 height 11
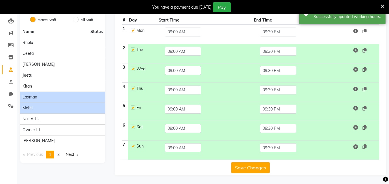
click at [77, 110] on div "Mohit" at bounding box center [62, 108] width 80 height 6
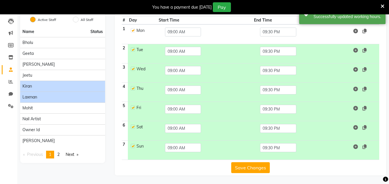
scroll to position [47, 0]
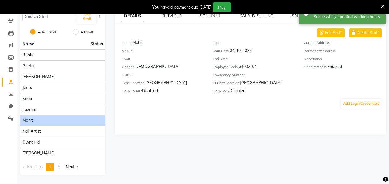
click at [214, 16] on link "SCHEDULE" at bounding box center [210, 15] width 21 height 5
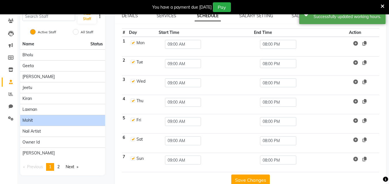
scroll to position [60, 0]
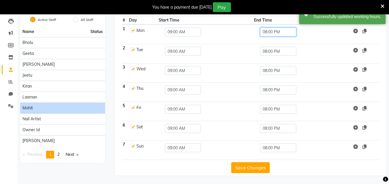
click at [273, 35] on input "08:00 PM" at bounding box center [278, 32] width 36 height 9
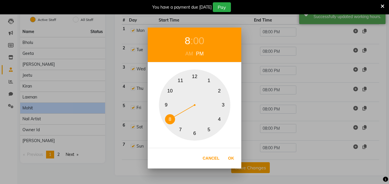
click at [166, 106] on button "9" at bounding box center [166, 105] width 10 height 10
click at [199, 40] on div "00" at bounding box center [198, 40] width 11 height 15
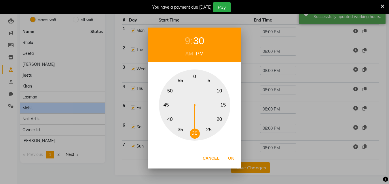
click at [195, 134] on button "30" at bounding box center [195, 134] width 10 height 10
drag, startPoint x: 233, startPoint y: 159, endPoint x: 265, endPoint y: 89, distance: 77.2
click at [233, 159] on button "Ok" at bounding box center [231, 159] width 12 height 12
type input "09:30 PM"
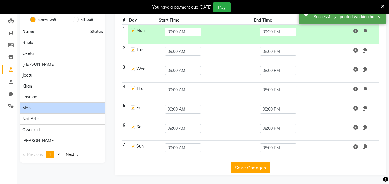
click at [368, 33] on td at bounding box center [363, 34] width 31 height 20
click at [366, 35] on td at bounding box center [363, 34] width 31 height 20
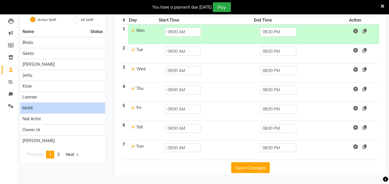
click at [363, 31] on span at bounding box center [359, 31] width 16 height 6
click at [364, 31] on icon at bounding box center [364, 31] width 4 height 5
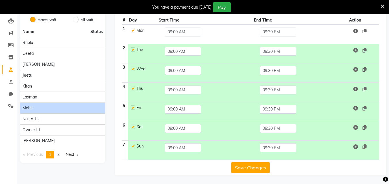
click at [258, 165] on button "Save Changes" at bounding box center [250, 168] width 39 height 11
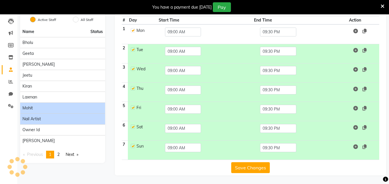
click at [79, 119] on div "Nail Artist" at bounding box center [62, 119] width 80 height 6
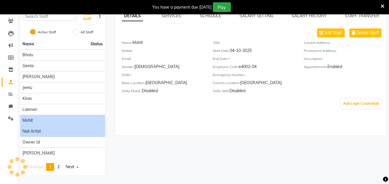
scroll to position [47, 0]
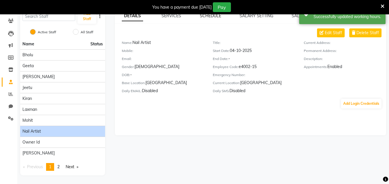
click at [210, 17] on link "SCHEDULE" at bounding box center [210, 15] width 21 height 5
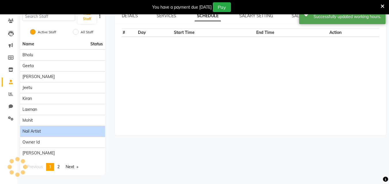
scroll to position [60, 0]
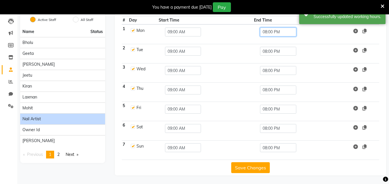
click at [264, 33] on input "08:00 PM" at bounding box center [278, 32] width 36 height 9
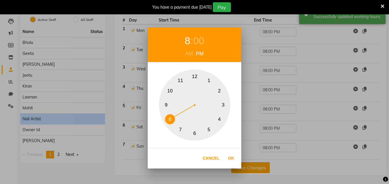
click at [166, 105] on button "9" at bounding box center [166, 105] width 10 height 10
click at [201, 39] on div "00" at bounding box center [198, 40] width 11 height 15
click at [192, 133] on button "30" at bounding box center [195, 134] width 10 height 10
click at [195, 135] on button "30" at bounding box center [195, 134] width 10 height 10
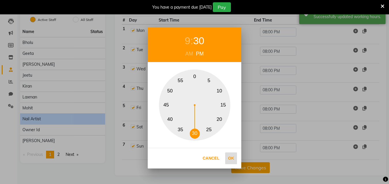
click at [230, 157] on button "Ok" at bounding box center [231, 159] width 12 height 12
type input "09:30 PM"
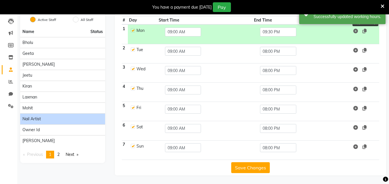
click at [364, 30] on icon at bounding box center [364, 31] width 4 height 5
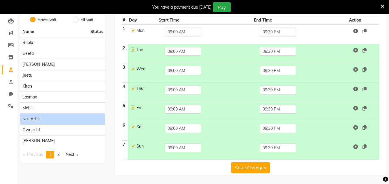
click at [262, 165] on button "Save Changes" at bounding box center [250, 168] width 39 height 11
click at [84, 132] on div "owner id" at bounding box center [62, 130] width 80 height 6
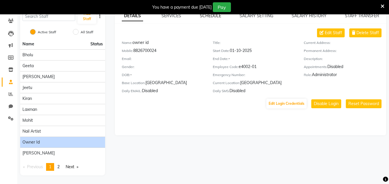
click at [213, 16] on link "SCHEDULE" at bounding box center [210, 15] width 21 height 5
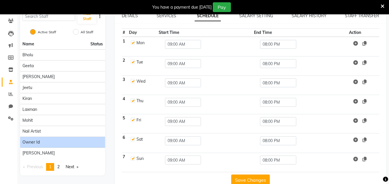
scroll to position [60, 0]
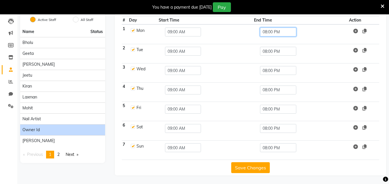
click at [269, 33] on input "08:00 PM" at bounding box center [278, 32] width 36 height 9
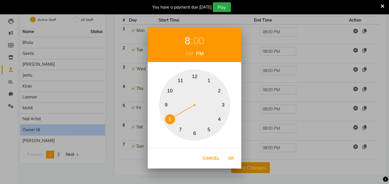
click at [167, 106] on button "9" at bounding box center [166, 105] width 10 height 10
drag, startPoint x: 196, startPoint y: 43, endPoint x: 198, endPoint y: 62, distance: 19.3
click at [196, 43] on div "00" at bounding box center [198, 40] width 11 height 15
click at [197, 131] on button "30" at bounding box center [195, 134] width 10 height 10
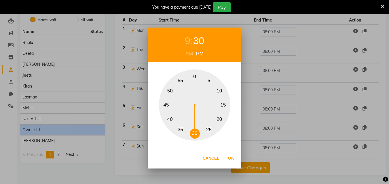
click at [193, 133] on button "30" at bounding box center [195, 134] width 10 height 10
click at [233, 162] on button "Ok" at bounding box center [231, 159] width 12 height 12
type input "09:30 PM"
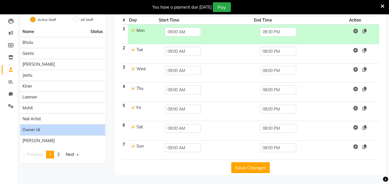
click at [363, 34] on span at bounding box center [359, 31] width 16 height 6
click at [362, 33] on span at bounding box center [359, 31] width 16 height 6
click at [364, 31] on icon at bounding box center [364, 31] width 4 height 5
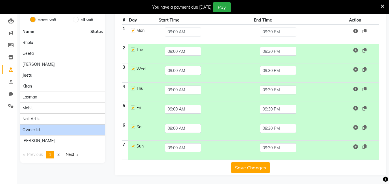
click at [245, 165] on button "Save Changes" at bounding box center [250, 168] width 39 height 11
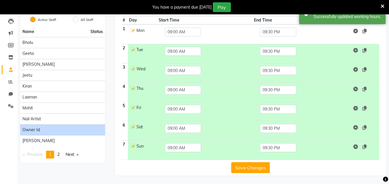
click at [62, 139] on div "[PERSON_NAME]" at bounding box center [62, 141] width 80 height 6
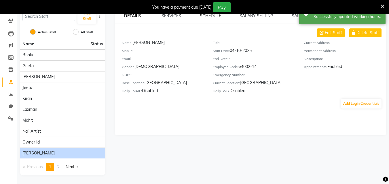
click at [217, 16] on link "SCHEDULE" at bounding box center [210, 15] width 21 height 5
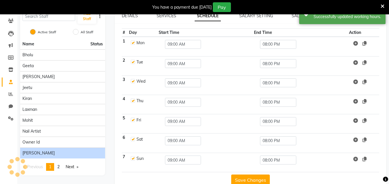
scroll to position [60, 0]
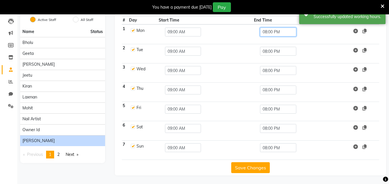
click at [277, 35] on input "08:00 PM" at bounding box center [278, 32] width 36 height 9
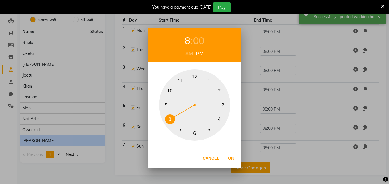
click at [164, 104] on button "9" at bounding box center [166, 105] width 10 height 10
click at [198, 39] on div "00" at bounding box center [198, 40] width 11 height 15
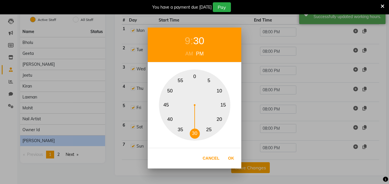
click at [193, 134] on button "30" at bounding box center [195, 134] width 10 height 10
click at [228, 161] on button "Ok" at bounding box center [231, 159] width 12 height 12
type input "09:30 PM"
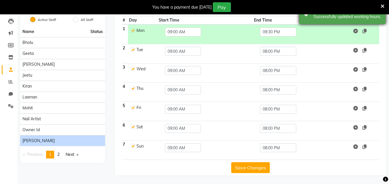
click at [365, 24] on div "Success Successfully updated working hours." at bounding box center [342, 13] width 86 height 21
click at [365, 32] on icon at bounding box center [364, 31] width 4 height 5
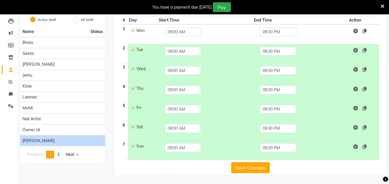
drag, startPoint x: 262, startPoint y: 169, endPoint x: 223, endPoint y: 159, distance: 40.1
click at [261, 169] on button "Save Changes" at bounding box center [250, 168] width 39 height 11
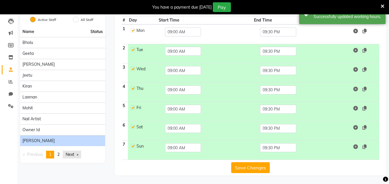
click at [71, 157] on link "Next page" at bounding box center [72, 155] width 18 height 8
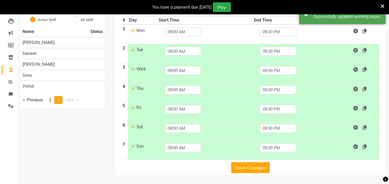
click at [37, 41] on div "[PERSON_NAME]" at bounding box center [62, 43] width 80 height 6
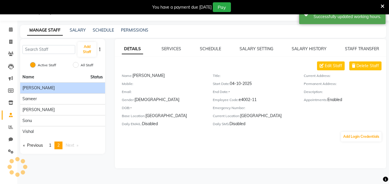
scroll to position [14, 0]
click at [204, 51] on link "SCHEDULE" at bounding box center [210, 48] width 21 height 5
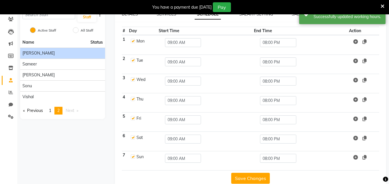
scroll to position [31, 0]
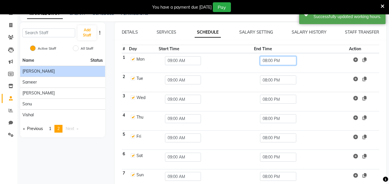
click at [288, 64] on input "08:00 PM" at bounding box center [278, 60] width 36 height 9
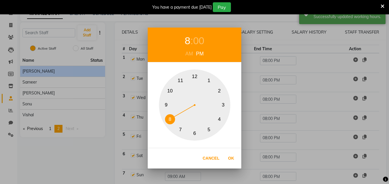
click at [166, 106] on button "9" at bounding box center [166, 105] width 10 height 10
click at [199, 40] on div "00" at bounding box center [198, 40] width 11 height 15
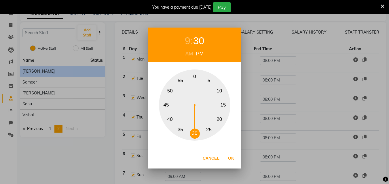
click at [194, 133] on button "30" at bounding box center [195, 134] width 10 height 10
click at [230, 160] on button "Ok" at bounding box center [231, 159] width 12 height 12
type input "09:30 PM"
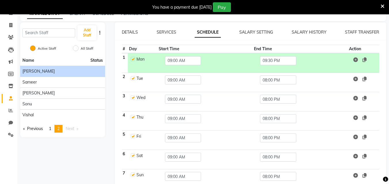
click at [360, 61] on span at bounding box center [359, 60] width 16 height 6
click at [363, 60] on icon at bounding box center [364, 60] width 4 height 5
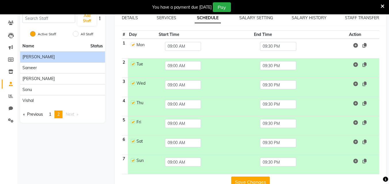
scroll to position [60, 0]
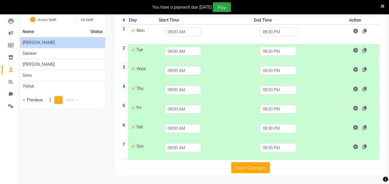
click at [247, 170] on button "Save Changes" at bounding box center [250, 168] width 39 height 11
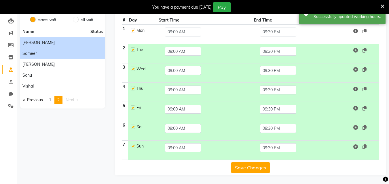
click at [65, 49] on li "Sameer" at bounding box center [62, 53] width 85 height 11
click at [60, 54] on div "Sameer" at bounding box center [62, 54] width 80 height 6
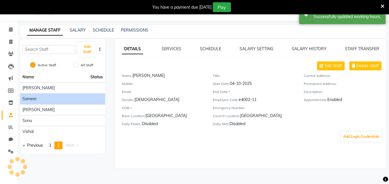
scroll to position [14, 0]
click at [211, 48] on link "SCHEDULE" at bounding box center [210, 48] width 21 height 5
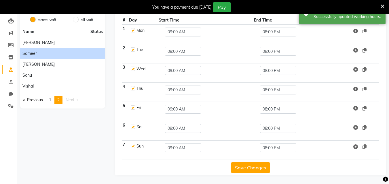
scroll to position [31, 0]
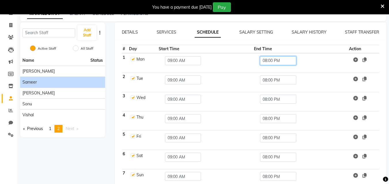
click at [295, 64] on input "08:00 PM" at bounding box center [278, 60] width 36 height 9
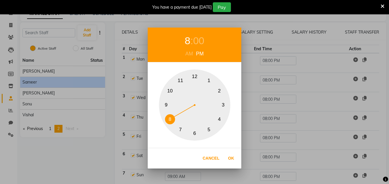
click at [168, 104] on button "9" at bounding box center [166, 105] width 10 height 10
drag, startPoint x: 199, startPoint y: 41, endPoint x: 192, endPoint y: 56, distance: 16.5
click at [198, 41] on div "00" at bounding box center [198, 40] width 11 height 15
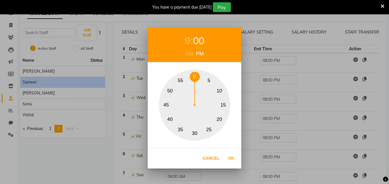
click at [194, 133] on button "30" at bounding box center [195, 134] width 10 height 10
click at [229, 158] on button "Ok" at bounding box center [231, 159] width 12 height 12
type input "09:30 PM"
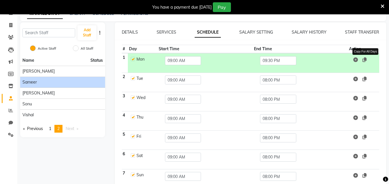
click at [364, 62] on icon at bounding box center [364, 60] width 4 height 5
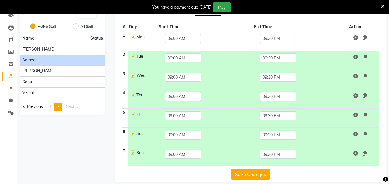
scroll to position [60, 0]
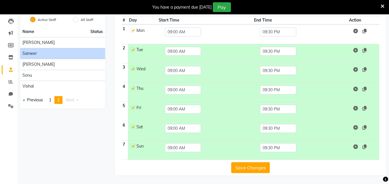
click at [250, 171] on button "Save Changes" at bounding box center [250, 168] width 39 height 11
click at [251, 171] on button "Save Changes" at bounding box center [250, 168] width 39 height 11
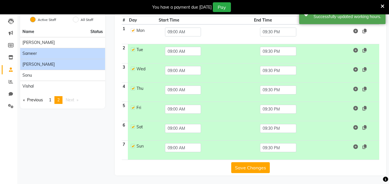
click at [55, 64] on div "[PERSON_NAME]" at bounding box center [62, 65] width 80 height 6
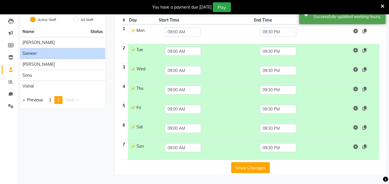
scroll to position [14, 0]
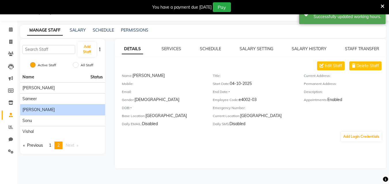
click at [205, 44] on div "DETAILS SERVICES SCHEDULE SALARY SETTING SALARY HISTORY STAFF TRANSFER Edit Sta…" at bounding box center [250, 103] width 271 height 129
click at [209, 49] on link "SCHEDULE" at bounding box center [210, 48] width 21 height 5
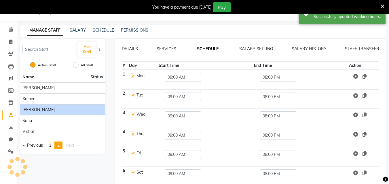
scroll to position [60, 0]
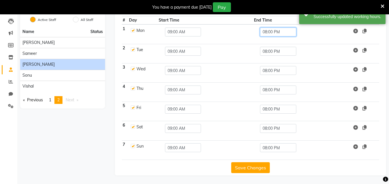
click at [276, 33] on input "08:00 PM" at bounding box center [278, 32] width 36 height 9
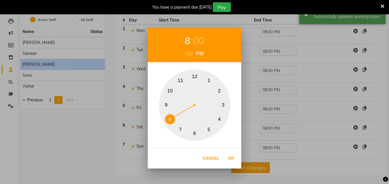
click at [165, 103] on button "9" at bounding box center [166, 105] width 10 height 10
drag, startPoint x: 199, startPoint y: 41, endPoint x: 193, endPoint y: 53, distance: 12.6
click at [199, 41] on div "00" at bounding box center [198, 40] width 11 height 15
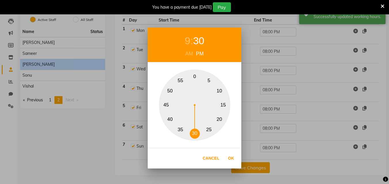
click at [195, 135] on button "30" at bounding box center [195, 134] width 10 height 10
click at [229, 160] on button "Ok" at bounding box center [231, 159] width 12 height 12
type input "09:30 PM"
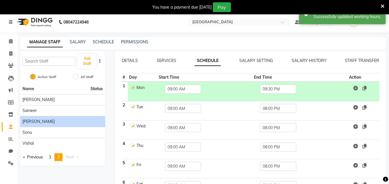
scroll to position [2, 0]
click at [363, 88] on span "Copy For All Days" at bounding box center [359, 89] width 16 height 6
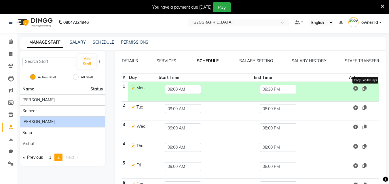
click at [366, 89] on icon at bounding box center [364, 88] width 4 height 5
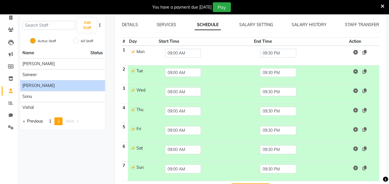
scroll to position [60, 0]
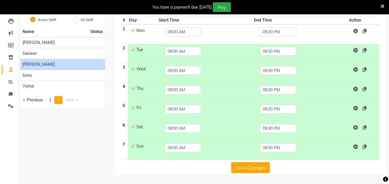
click at [252, 170] on button "Save Changes" at bounding box center [250, 168] width 39 height 11
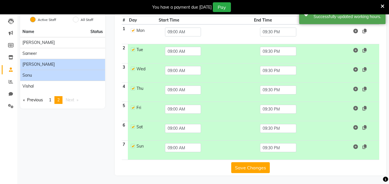
click at [70, 79] on li "Sonu" at bounding box center [62, 75] width 85 height 11
click at [83, 78] on div "Sonu" at bounding box center [62, 76] width 80 height 6
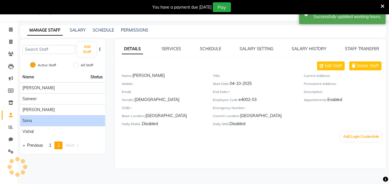
scroll to position [14, 0]
click at [215, 47] on link "SCHEDULE" at bounding box center [210, 48] width 21 height 5
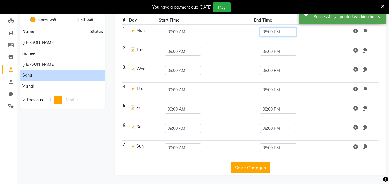
click at [270, 33] on input "08:00 PM" at bounding box center [278, 32] width 36 height 9
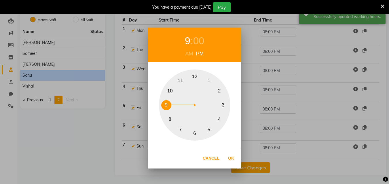
drag, startPoint x: 164, startPoint y: 104, endPoint x: 189, endPoint y: 81, distance: 33.4
click at [164, 104] on button "9" at bounding box center [166, 105] width 10 height 10
click at [199, 41] on div "00" at bounding box center [198, 40] width 11 height 15
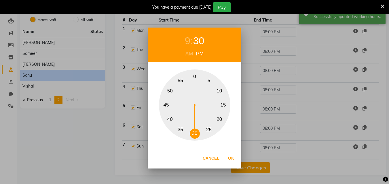
click at [194, 137] on button "30" at bounding box center [195, 134] width 10 height 10
click at [230, 160] on button "Ok" at bounding box center [231, 159] width 12 height 12
type input "09:30 PM"
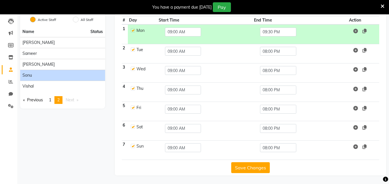
click at [366, 34] on td "Copy For All Days" at bounding box center [363, 34] width 31 height 20
click at [364, 29] on icon at bounding box center [364, 31] width 4 height 5
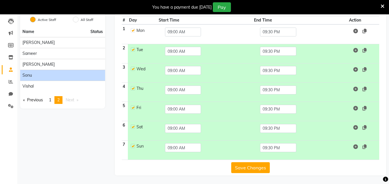
click at [251, 166] on button "Save Changes" at bounding box center [250, 168] width 39 height 11
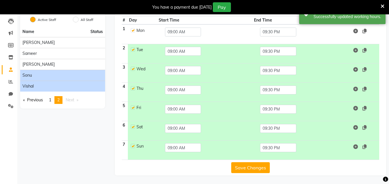
click at [64, 90] on li "Vishal" at bounding box center [62, 86] width 85 height 11
click at [63, 88] on div "Vishal" at bounding box center [62, 86] width 80 height 6
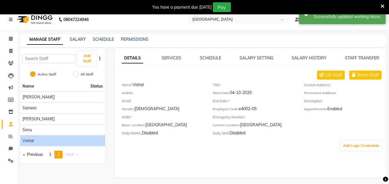
scroll to position [0, 0]
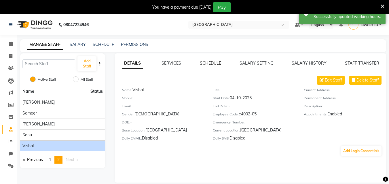
click at [207, 62] on link "SCHEDULE" at bounding box center [210, 63] width 21 height 5
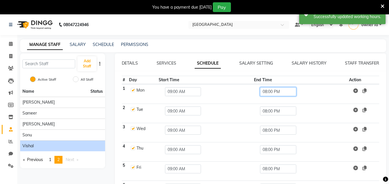
click at [271, 91] on input "08:00 PM" at bounding box center [278, 91] width 36 height 9
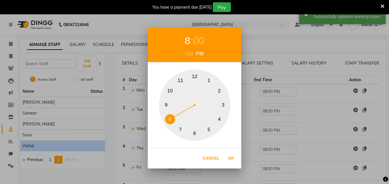
click at [168, 102] on button "9" at bounding box center [166, 105] width 10 height 10
click at [194, 40] on div "00" at bounding box center [198, 40] width 11 height 15
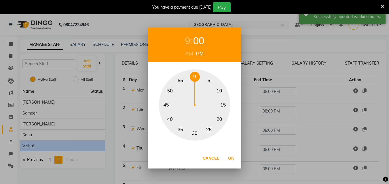
click at [195, 133] on button "30" at bounding box center [195, 134] width 10 height 10
drag, startPoint x: 230, startPoint y: 157, endPoint x: 258, endPoint y: 129, distance: 40.5
click at [230, 157] on button "Ok" at bounding box center [231, 159] width 12 height 12
type input "09:30 PM"
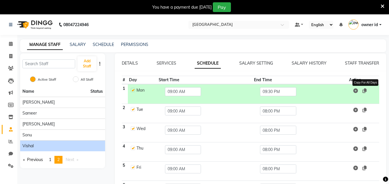
click at [365, 90] on icon at bounding box center [364, 91] width 4 height 5
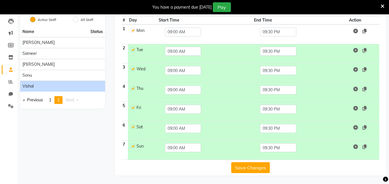
click at [249, 167] on button "Save Changes" at bounding box center [250, 168] width 39 height 11
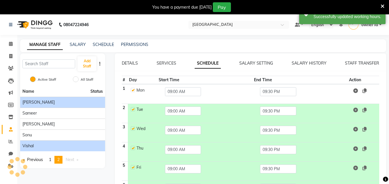
click at [47, 101] on div "[PERSON_NAME]" at bounding box center [62, 103] width 80 height 6
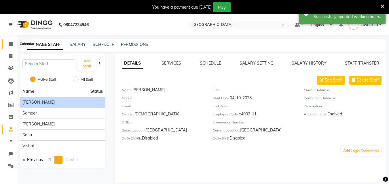
click at [7, 47] on span at bounding box center [11, 44] width 10 height 7
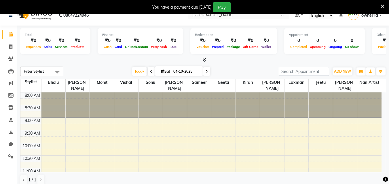
scroll to position [15, 0]
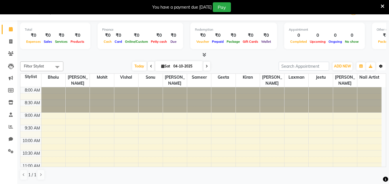
click at [381, 65] on icon "button" at bounding box center [380, 66] width 3 height 3
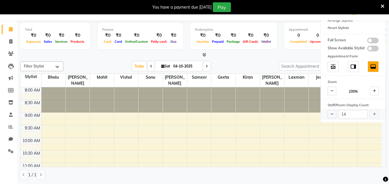
click at [371, 113] on div "14" at bounding box center [353, 114] width 65 height 11
click at [372, 113] on div "14" at bounding box center [353, 114] width 65 height 11
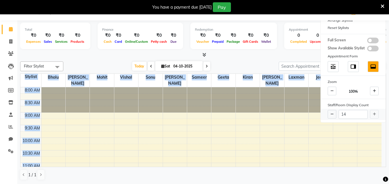
click at [372, 113] on div "14" at bounding box center [353, 114] width 65 height 11
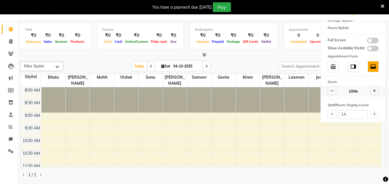
click at [374, 89] on span at bounding box center [374, 91] width 9 height 9
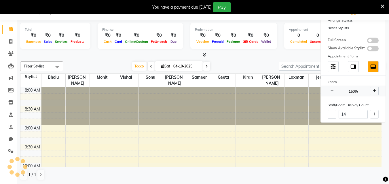
click at [374, 89] on span at bounding box center [374, 91] width 9 height 9
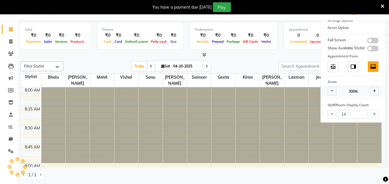
click at [374, 89] on span at bounding box center [374, 91] width 9 height 9
click at [234, 54] on div at bounding box center [203, 55] width 366 height 6
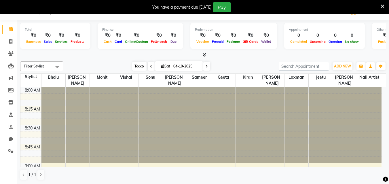
click at [132, 64] on span "Today" at bounding box center [139, 66] width 14 height 9
click at [132, 66] on span "Today" at bounding box center [139, 66] width 14 height 9
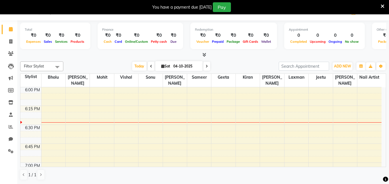
click at [383, 5] on icon at bounding box center [382, 6] width 4 height 5
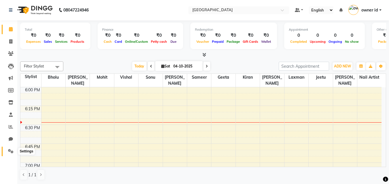
click at [11, 153] on icon at bounding box center [10, 151] width 5 height 4
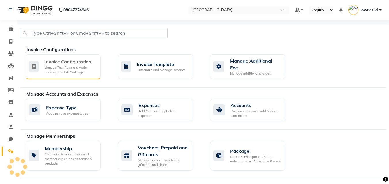
click at [87, 72] on div "Manage Tax, Payment Mode, Prefixes, and OTP Settings" at bounding box center [70, 69] width 52 height 9
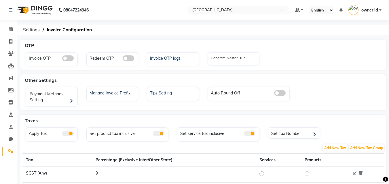
click at [379, 12] on link "owner id" at bounding box center [364, 9] width 33 height 9
drag, startPoint x: 357, startPoint y: 20, endPoint x: 338, endPoint y: 24, distance: 19.5
click at [357, 20] on link "Manage Profile" at bounding box center [351, 23] width 53 height 9
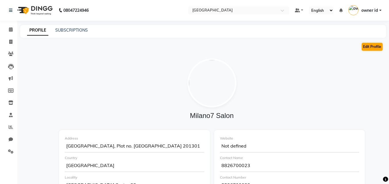
drag, startPoint x: 377, startPoint y: 41, endPoint x: 379, endPoint y: 45, distance: 4.5
click at [379, 45] on button "Edit Profile" at bounding box center [371, 47] width 21 height 8
select select "1"
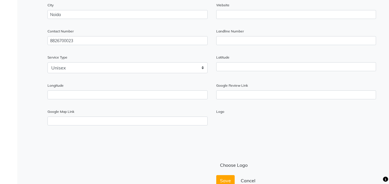
scroll to position [219, 0]
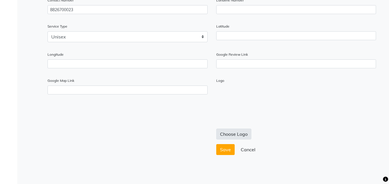
click at [223, 135] on button "Choose Logo" at bounding box center [233, 134] width 35 height 11
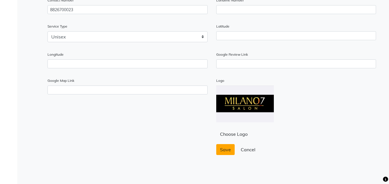
click at [226, 151] on span "Save" at bounding box center [225, 150] width 11 height 6
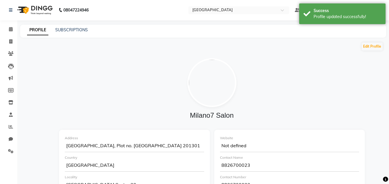
scroll to position [0, 0]
click at [9, 30] on span at bounding box center [11, 29] width 10 height 7
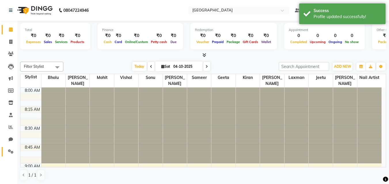
click at [12, 152] on icon at bounding box center [10, 152] width 5 height 4
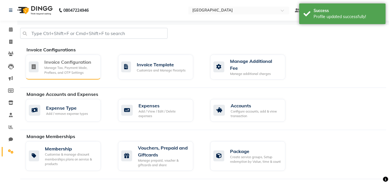
click at [50, 77] on div "Invoice Configuration Manage Tax, Payment Mode, Prefixes, and OTP Settings" at bounding box center [63, 67] width 75 height 25
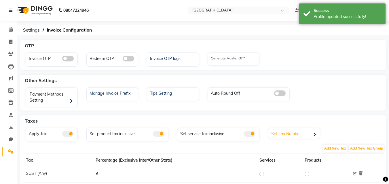
click at [301, 134] on div "Set Tax Number" at bounding box center [295, 134] width 50 height 9
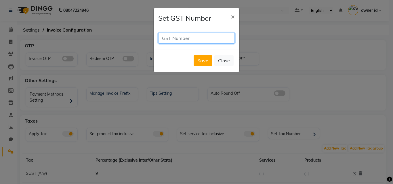
click at [185, 43] on input "text" at bounding box center [196, 38] width 77 height 11
type input "09AADFY500G1ZC"
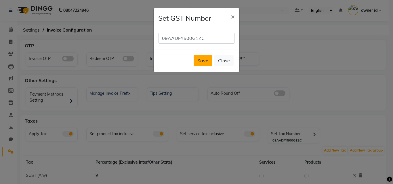
click at [199, 62] on button "Save" at bounding box center [203, 60] width 18 height 11
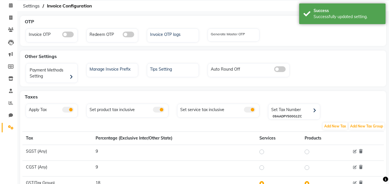
scroll to position [58, 0]
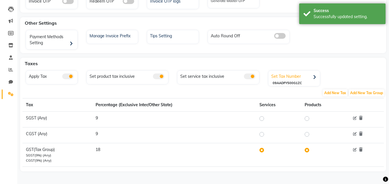
click at [310, 78] on div "Set Tax Number" at bounding box center [295, 76] width 50 height 9
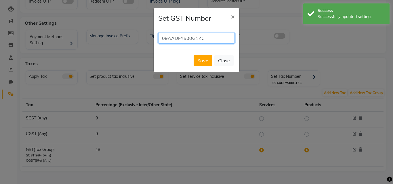
drag, startPoint x: 193, startPoint y: 37, endPoint x: 194, endPoint y: 43, distance: 6.7
click at [193, 38] on input "09AADFY500G1ZC" at bounding box center [196, 38] width 77 height 11
click at [191, 37] on input "09AADFY500G1ZC" at bounding box center [196, 38] width 77 height 11
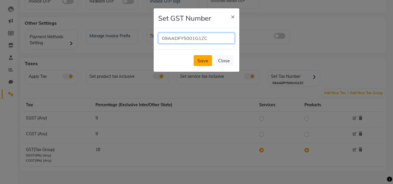
type input "09AADFY5001G1ZC"
drag, startPoint x: 200, startPoint y: 60, endPoint x: 203, endPoint y: 63, distance: 3.9
click at [202, 62] on button "Save" at bounding box center [203, 60] width 18 height 11
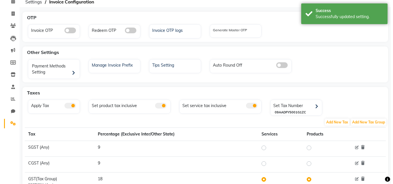
scroll to position [0, 0]
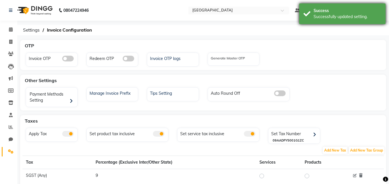
click at [350, 23] on div "Success Successfully updated setting." at bounding box center [342, 13] width 86 height 21
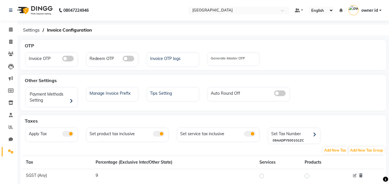
click at [377, 7] on link "owner id" at bounding box center [364, 10] width 33 height 9
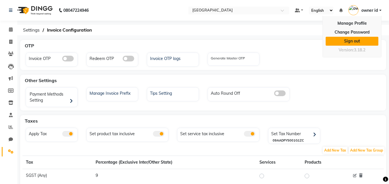
click at [354, 42] on link "Sign out" at bounding box center [351, 41] width 53 height 9
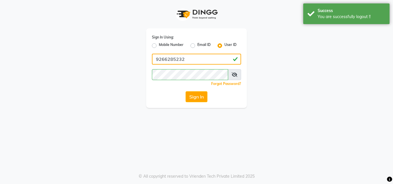
click at [185, 59] on input "9266285232" at bounding box center [196, 59] width 89 height 11
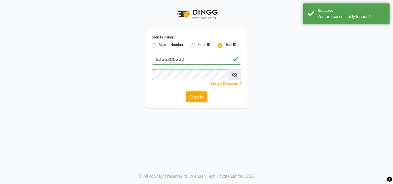
click at [159, 44] on label "Mobile Number" at bounding box center [171, 45] width 25 height 7
click at [159, 44] on input "Mobile Number" at bounding box center [161, 44] width 4 height 4
radio input "true"
radio input "false"
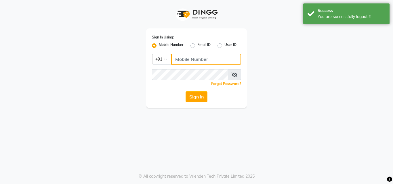
click at [193, 58] on input "Username" at bounding box center [206, 59] width 70 height 11
type input "9266285232"
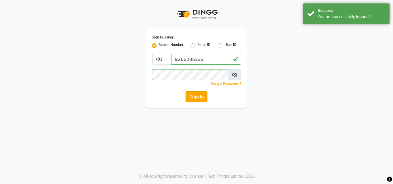
click at [208, 93] on div "Sign In" at bounding box center [196, 96] width 89 height 11
click at [205, 94] on button "Sign In" at bounding box center [197, 96] width 22 height 11
click at [205, 95] on div "Sign In" at bounding box center [196, 96] width 89 height 11
